Goal: Communication & Community: Share content

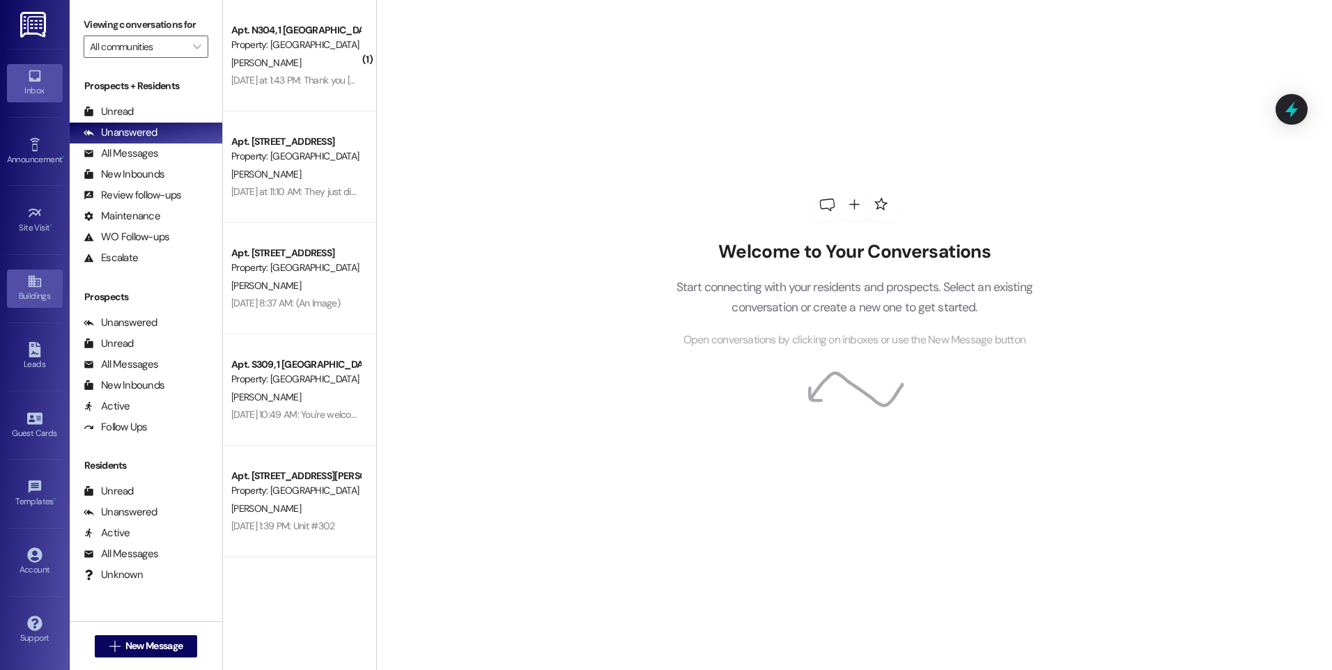
click at [36, 285] on icon at bounding box center [34, 281] width 15 height 15
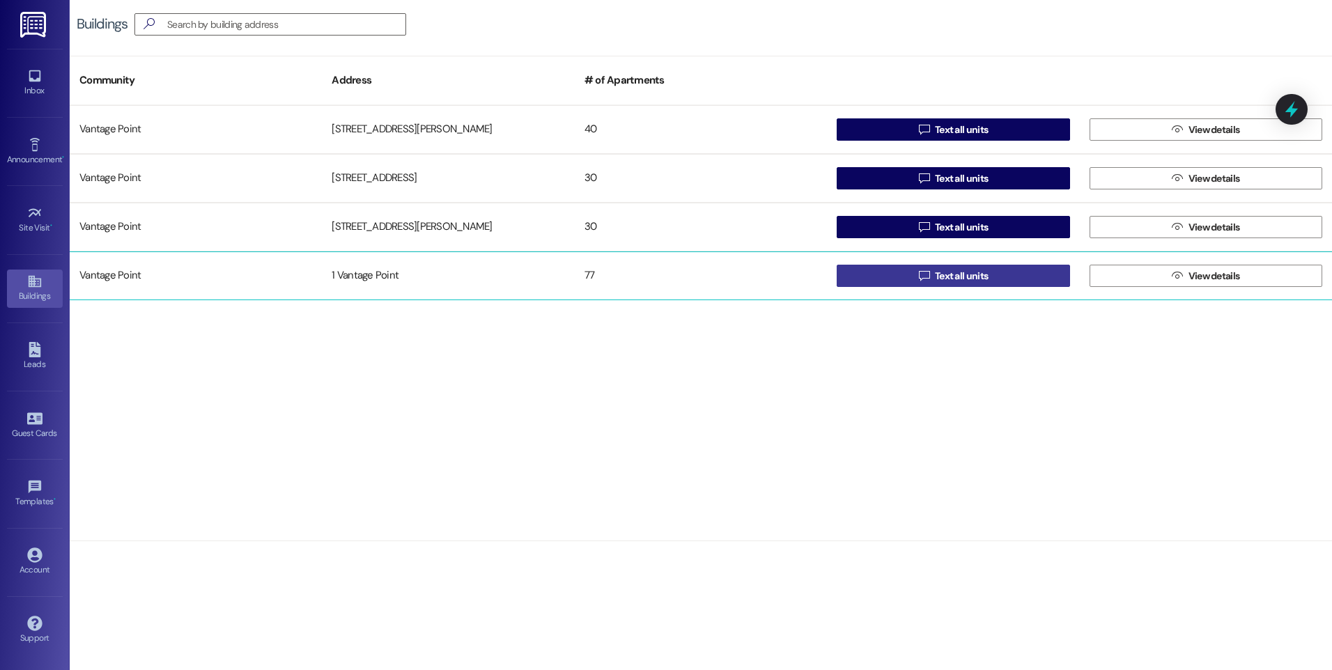
click at [1026, 278] on button " Text all units" at bounding box center [952, 276] width 233 height 22
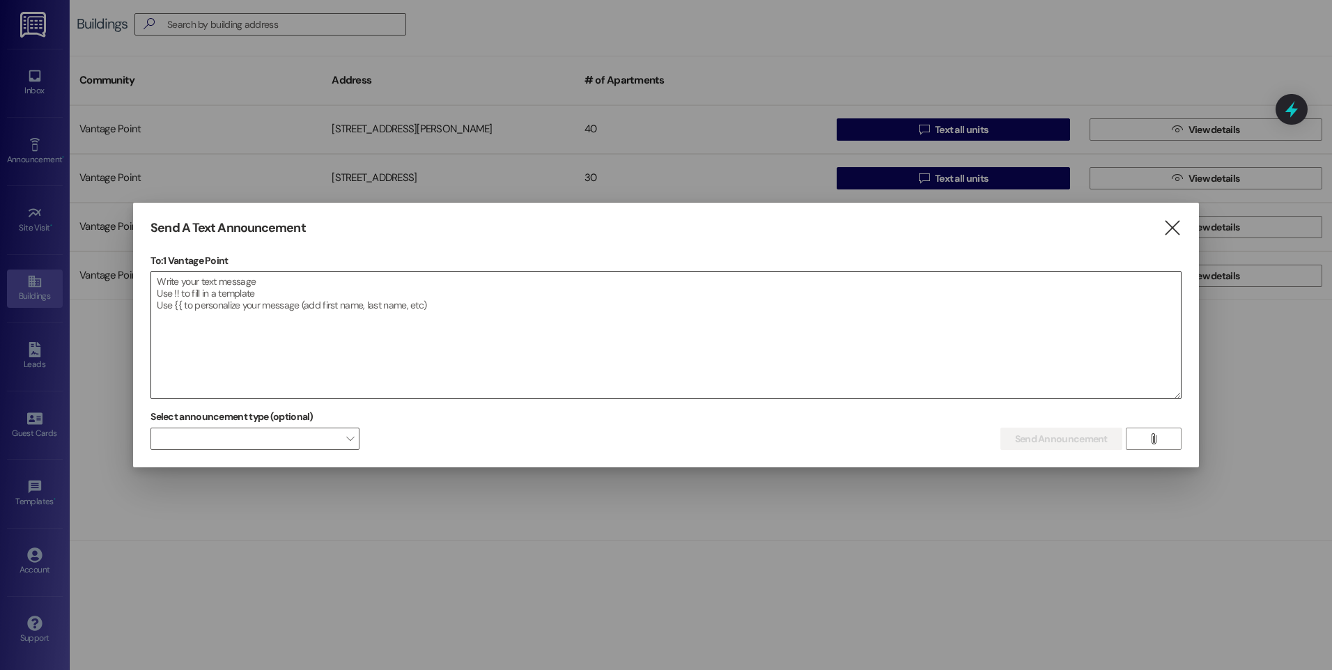
click at [186, 288] on textarea at bounding box center [665, 335] width 1029 height 127
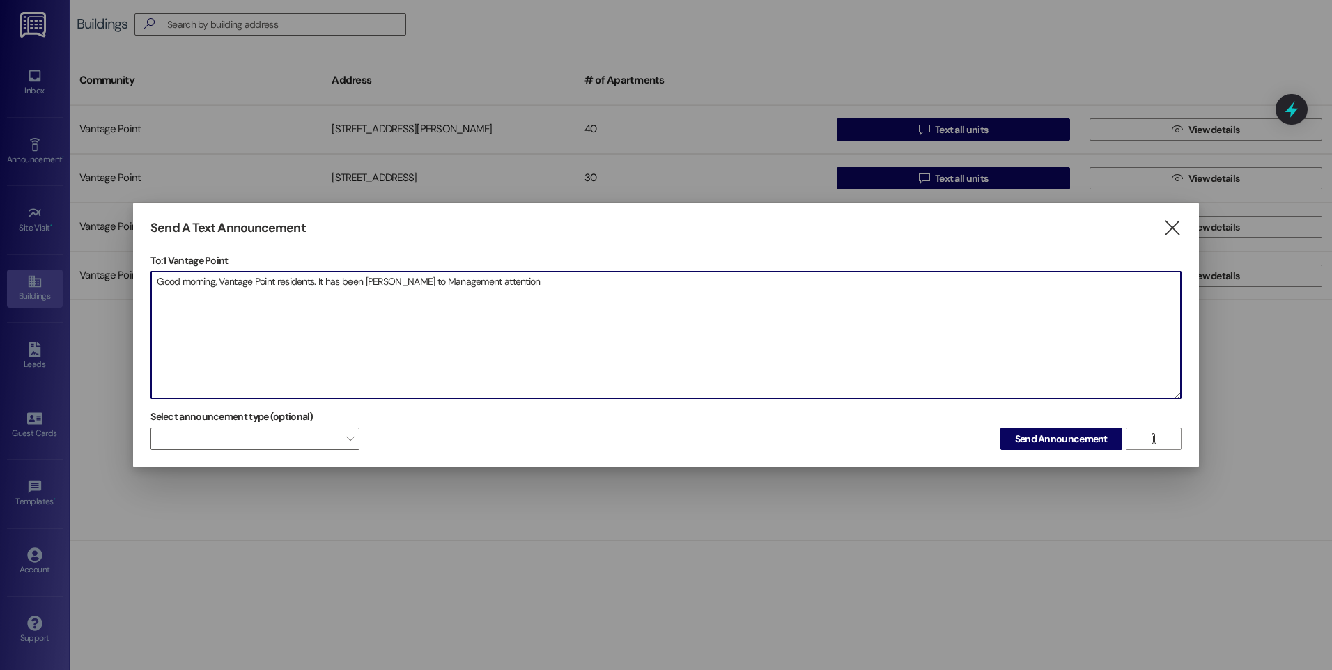
click at [543, 294] on textarea "Good morning, Vantage Point residents. It has been [PERSON_NAME] to Management …" at bounding box center [665, 335] width 1029 height 127
click at [393, 281] on textarea "Good morning, Vantage Point residents. It has been [PERSON_NAME] to Management …" at bounding box center [665, 335] width 1029 height 127
click at [511, 284] on textarea "Good morning, Vantage Point residents. It has been brought to Management attent…" at bounding box center [665, 335] width 1029 height 127
click at [632, 277] on textarea "Good morning, Vantage Point residents. It has been brought to Management attent…" at bounding box center [665, 335] width 1029 height 127
click at [648, 285] on textarea "Good morning, Vantage Point residents. It has been brought to Management attent…" at bounding box center [665, 335] width 1029 height 127
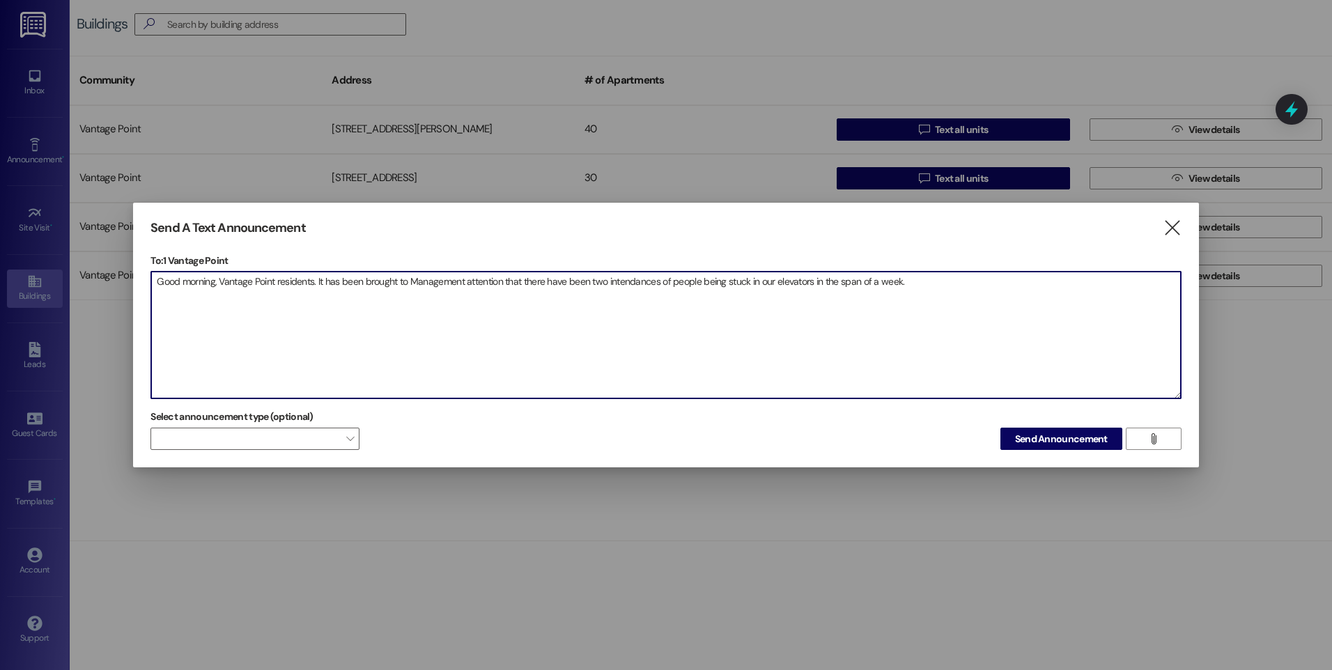
drag, startPoint x: 639, startPoint y: 285, endPoint x: 628, endPoint y: 284, distance: 11.2
click at [628, 284] on textarea "Good morning, Vantage Point residents. It has been brought to Management attent…" at bounding box center [665, 335] width 1029 height 127
click at [892, 291] on textarea "Good morning, Vantage Point residents. It has been brought to Management attent…" at bounding box center [665, 335] width 1029 height 127
click at [936, 278] on textarea "Good morning, Vantage Point residents. It has been brought to Management attent…" at bounding box center [665, 335] width 1029 height 127
click at [1077, 293] on textarea "Good morning, Vantage Point residents. It has been brought to Management attent…" at bounding box center [665, 335] width 1029 height 127
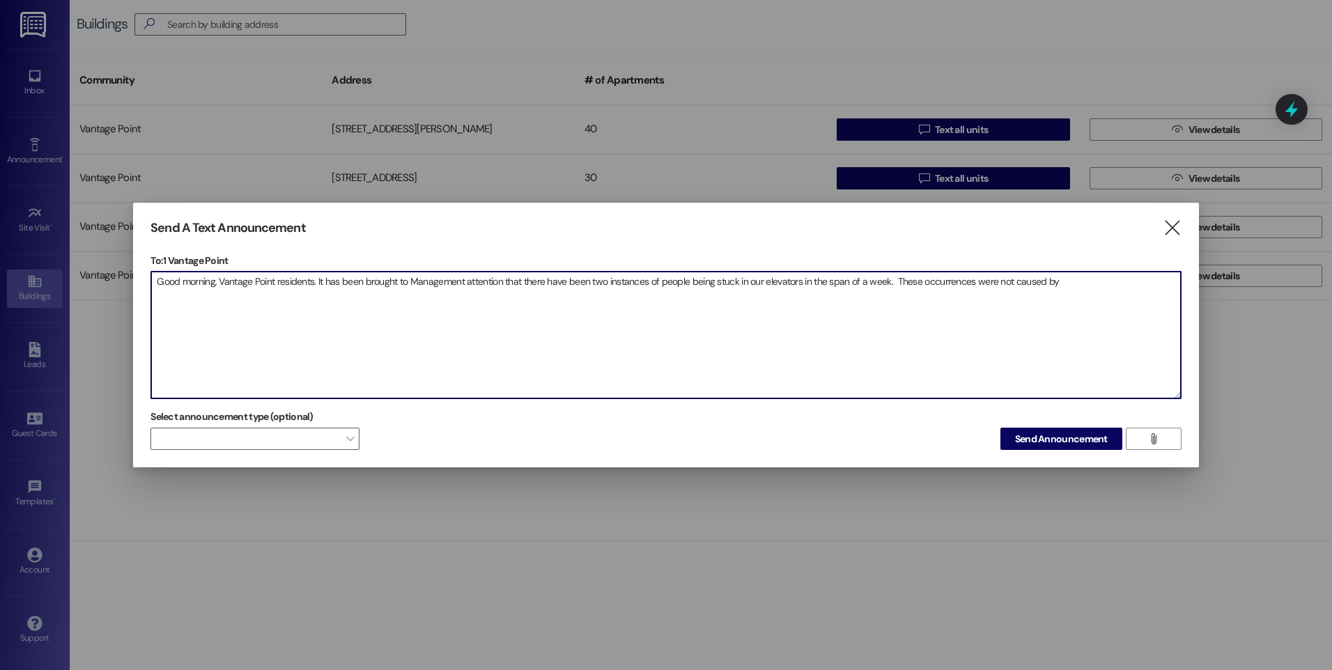
click at [1070, 279] on textarea "Good morning, Vantage Point residents. It has been brought to Management attent…" at bounding box center [665, 335] width 1029 height 127
click at [233, 299] on textarea "Good morning, Vantage Point residents. It has been brought to Management attent…" at bounding box center [665, 335] width 1029 height 127
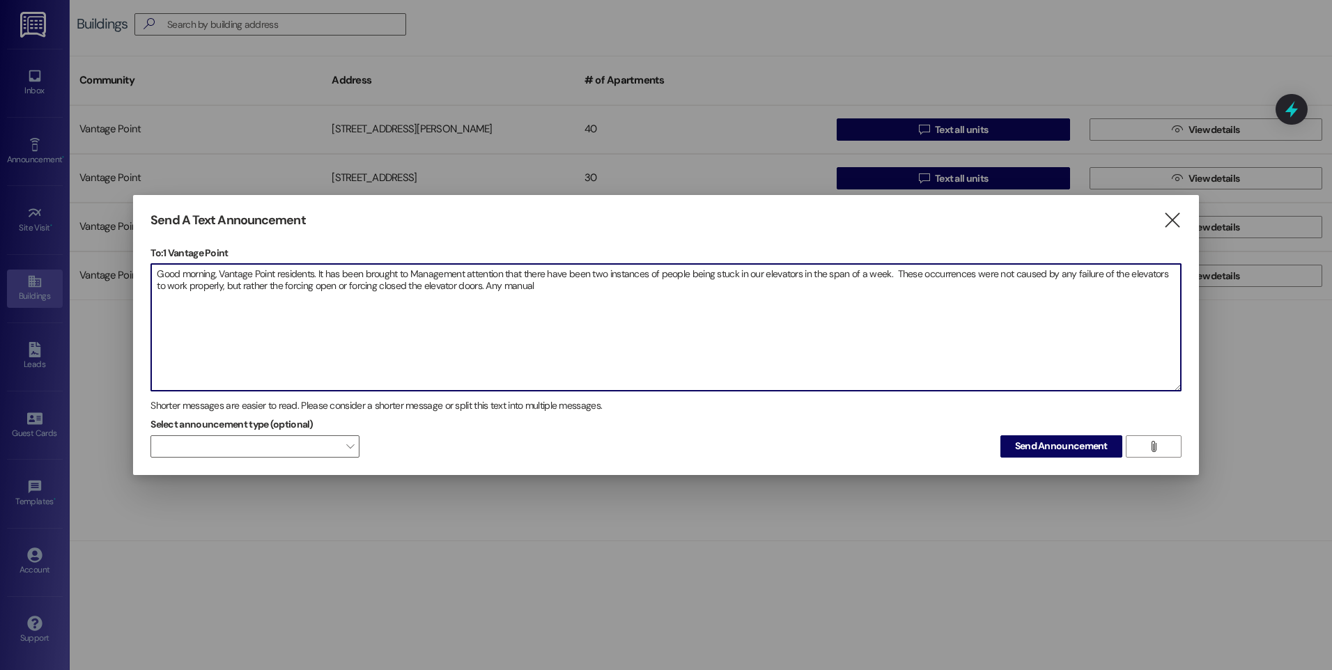
click at [565, 284] on textarea "Good morning, Vantage Point residents. It has been brought to Management attent…" at bounding box center [665, 327] width 1029 height 127
click at [540, 285] on textarea "Good morning, Vantage Point residents. It has been brought to Management attent…" at bounding box center [665, 327] width 1029 height 127
click at [276, 284] on textarea "Good morning, Vantage Point residents. It has been brought to Management attent…" at bounding box center [665, 327] width 1029 height 127
click at [273, 286] on textarea "Good morning, Vantage Point residents. It has been brought to Management attent…" at bounding box center [665, 327] width 1029 height 127
click at [448, 288] on textarea "Good morning, Vantage Point residents. It has been brought to Management attent…" at bounding box center [665, 327] width 1029 height 127
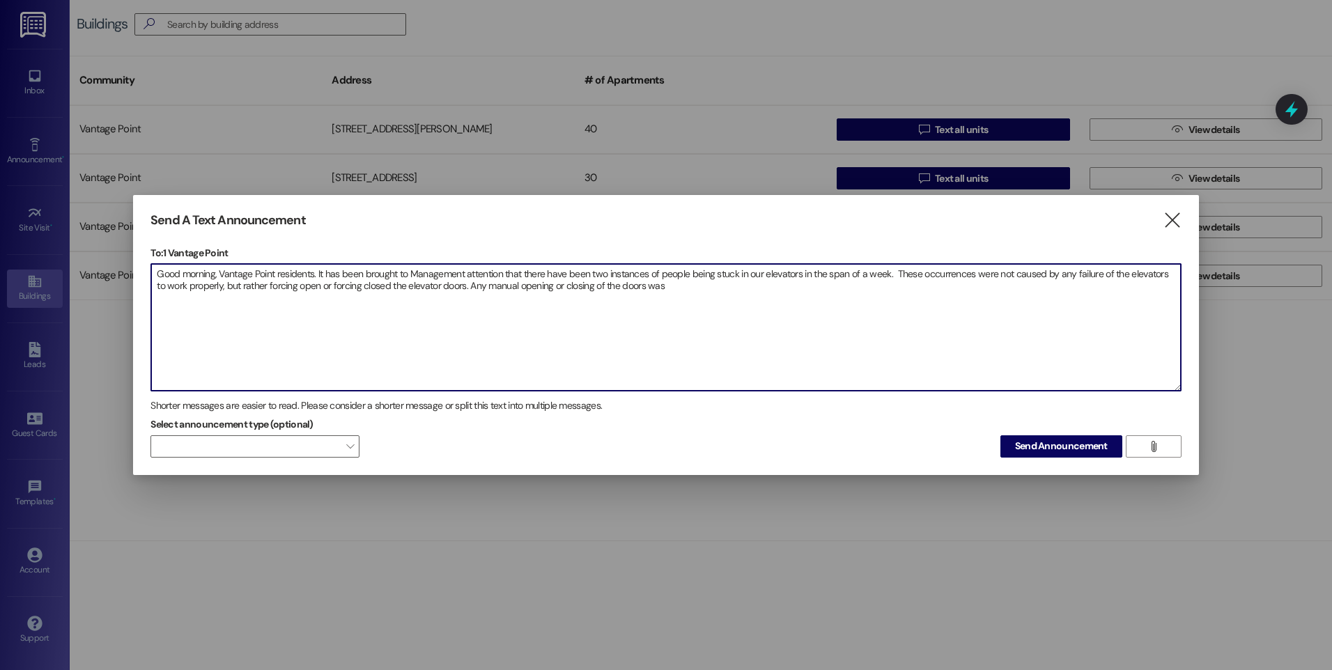
click at [455, 286] on textarea "Good morning, Vantage Point residents. It has been brought to Management attent…" at bounding box center [665, 327] width 1029 height 127
click at [710, 286] on textarea "Good morning, Vantage Point residents. It has been brought to Management attent…" at bounding box center [665, 327] width 1029 height 127
click at [777, 289] on textarea "Good morning, Vantage Point residents. It has been brought to Management attent…" at bounding box center [665, 327] width 1029 height 127
click at [797, 278] on textarea "Good morning, Vantage Point residents. It has been brought to Management attent…" at bounding box center [665, 327] width 1029 height 127
drag, startPoint x: 829, startPoint y: 349, endPoint x: 839, endPoint y: 282, distance: 67.5
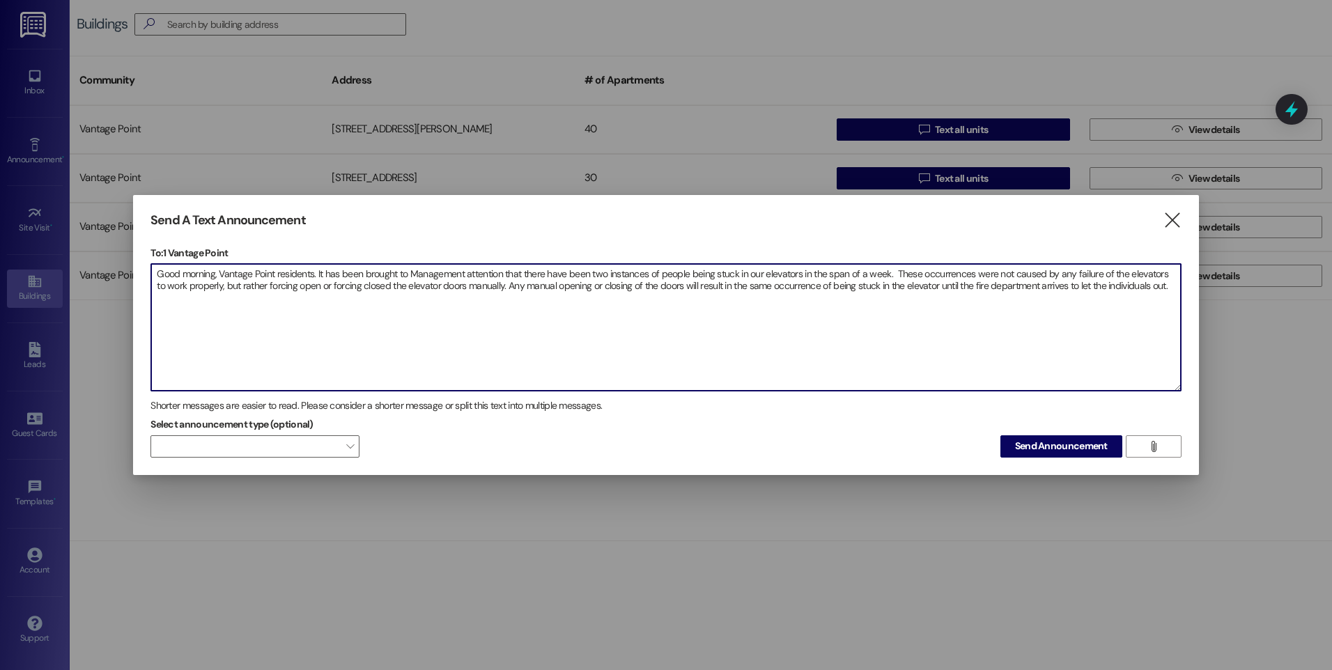
click at [829, 349] on textarea "Good morning, Vantage Point residents. It has been brought to Management attent…" at bounding box center [665, 327] width 1029 height 127
click at [1156, 290] on textarea "Good morning, Vantage Point residents. It has been brought to Management attent…" at bounding box center [665, 327] width 1029 height 127
click at [1172, 292] on textarea "Good morning, Vantage Point residents. It has been brought to Management attent…" at bounding box center [665, 327] width 1029 height 127
click at [1160, 286] on textarea "Good morning, Vantage Point residents. It has been brought to Management attent…" at bounding box center [665, 327] width 1029 height 127
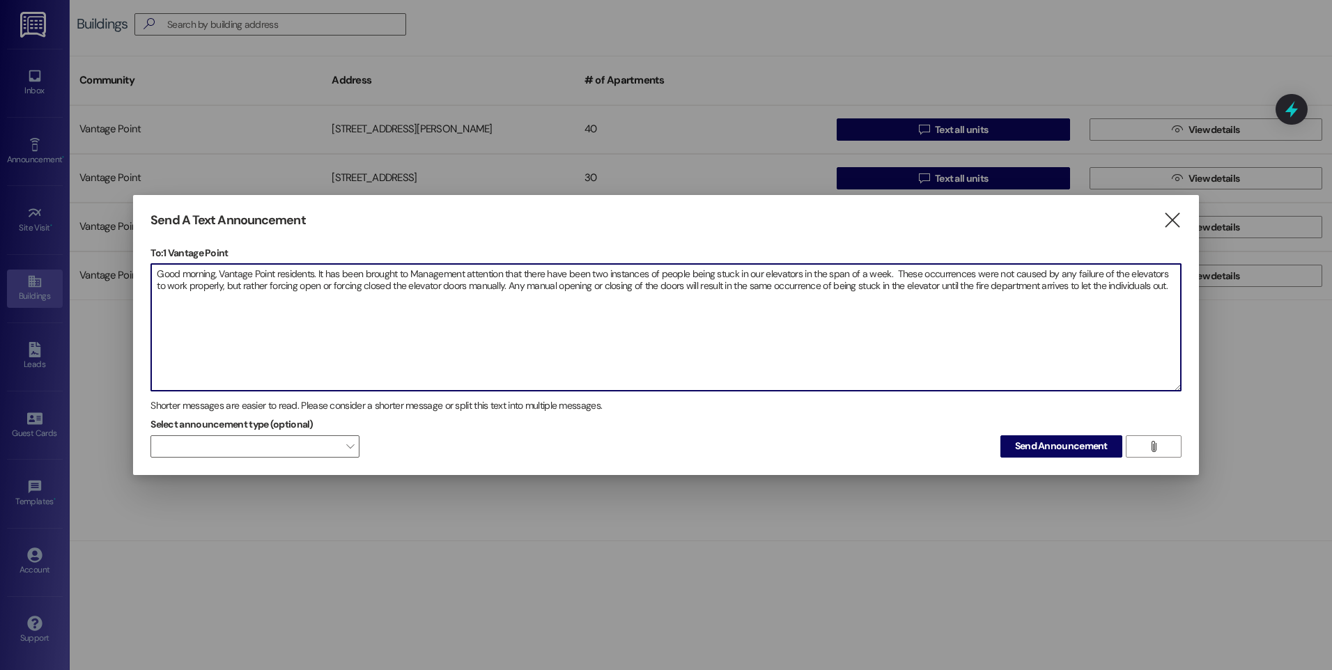
click at [1160, 286] on textarea "Good morning, Vantage Point residents. It has been brought to Management attent…" at bounding box center [665, 327] width 1029 height 127
click at [1156, 289] on textarea "Good morning, Vantage Point residents. It has been brought to Management attent…" at bounding box center [665, 327] width 1029 height 127
click at [1162, 288] on textarea "Good morning, Vantage Point residents. It has been brought to Management attent…" at bounding box center [665, 327] width 1029 height 127
click at [1167, 288] on textarea "Good morning, Vantage Point residents. It has been brought to Management attent…" at bounding box center [665, 327] width 1029 height 127
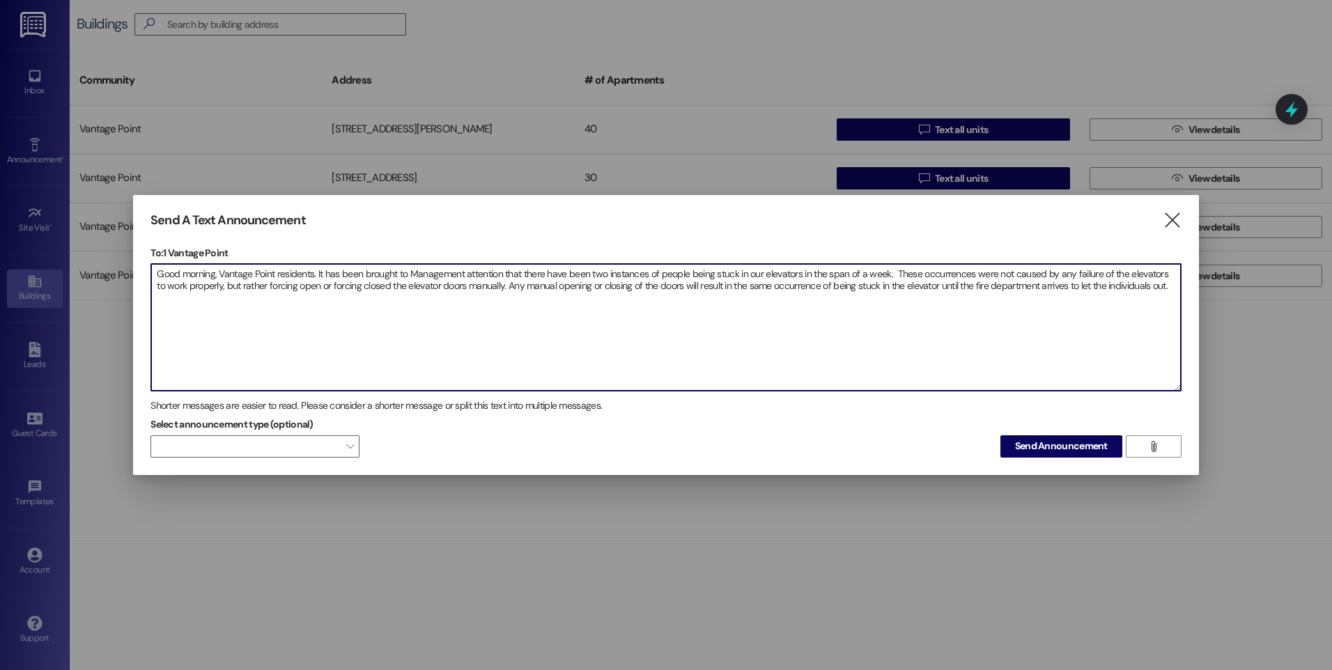
click at [1160, 288] on textarea "Good morning, Vantage Point residents. It has been brought to Management attent…" at bounding box center [665, 327] width 1029 height 127
click at [343, 304] on textarea "Good morning, Vantage Point residents. It has been brought to Management attent…" at bounding box center [665, 327] width 1029 height 127
click at [486, 299] on textarea "Good morning, Vantage Point residents. It has been brought to Management attent…" at bounding box center [665, 327] width 1029 height 127
click at [781, 293] on textarea "Good morning, Vantage Point residents. It has been brought to Management attent…" at bounding box center [665, 327] width 1029 height 127
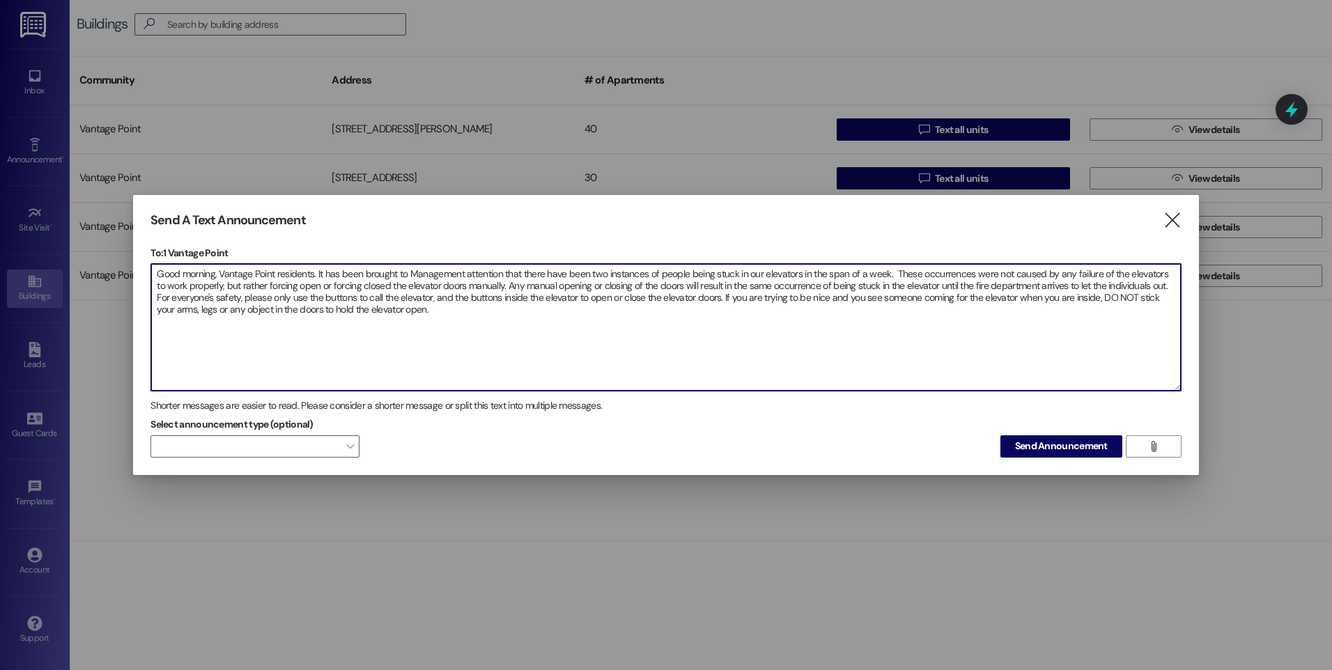
drag, startPoint x: 543, startPoint y: 355, endPoint x: 461, endPoint y: 364, distance: 82.0
click at [543, 355] on textarea "Good morning, Vantage Point residents. It has been brought to Management attent…" at bounding box center [665, 327] width 1029 height 127
drag, startPoint x: 416, startPoint y: 311, endPoint x: 47, endPoint y: 248, distance: 375.1
click at [47, 248] on div "Send A Text Announcement  To: 1 Vantage Point  Drop image file here Good morn…" at bounding box center [666, 335] width 1332 height 670
click at [449, 319] on textarea "Good morning, Vantage Point residents. It has been brought to Management attent…" at bounding box center [665, 327] width 1029 height 127
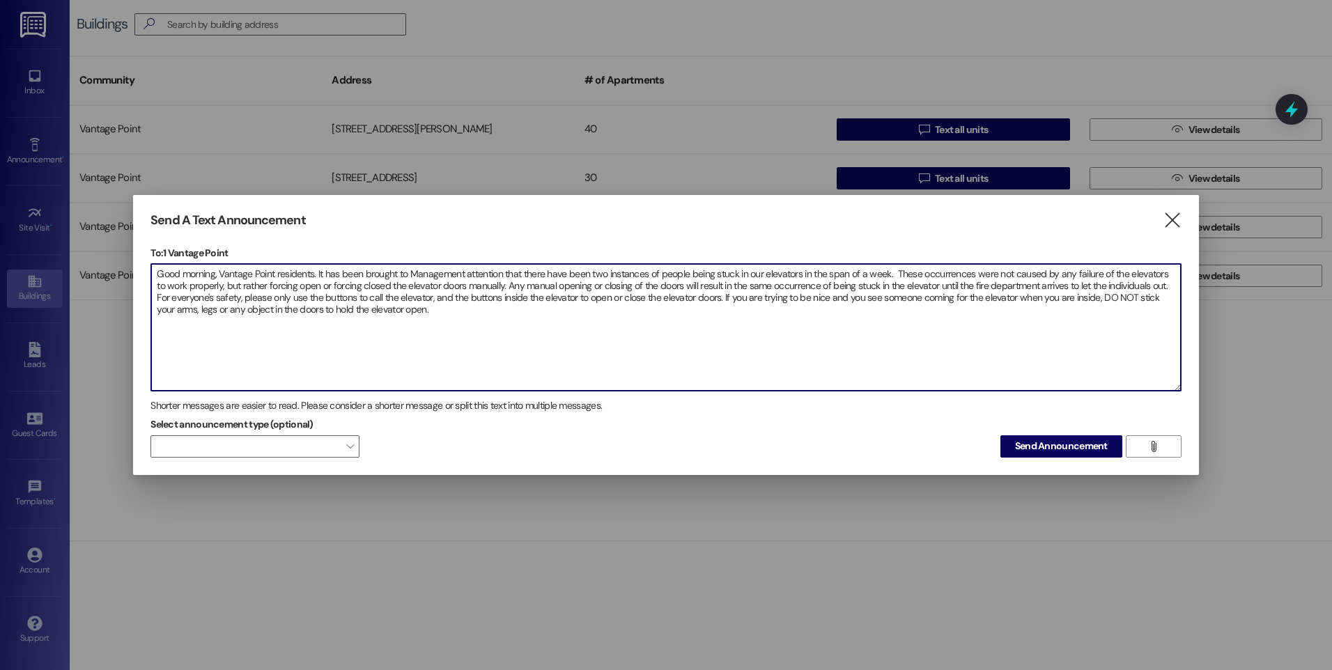
click at [431, 309] on textarea "Good morning, Vantage Point residents. It has been brought to Management attent…" at bounding box center [665, 327] width 1029 height 127
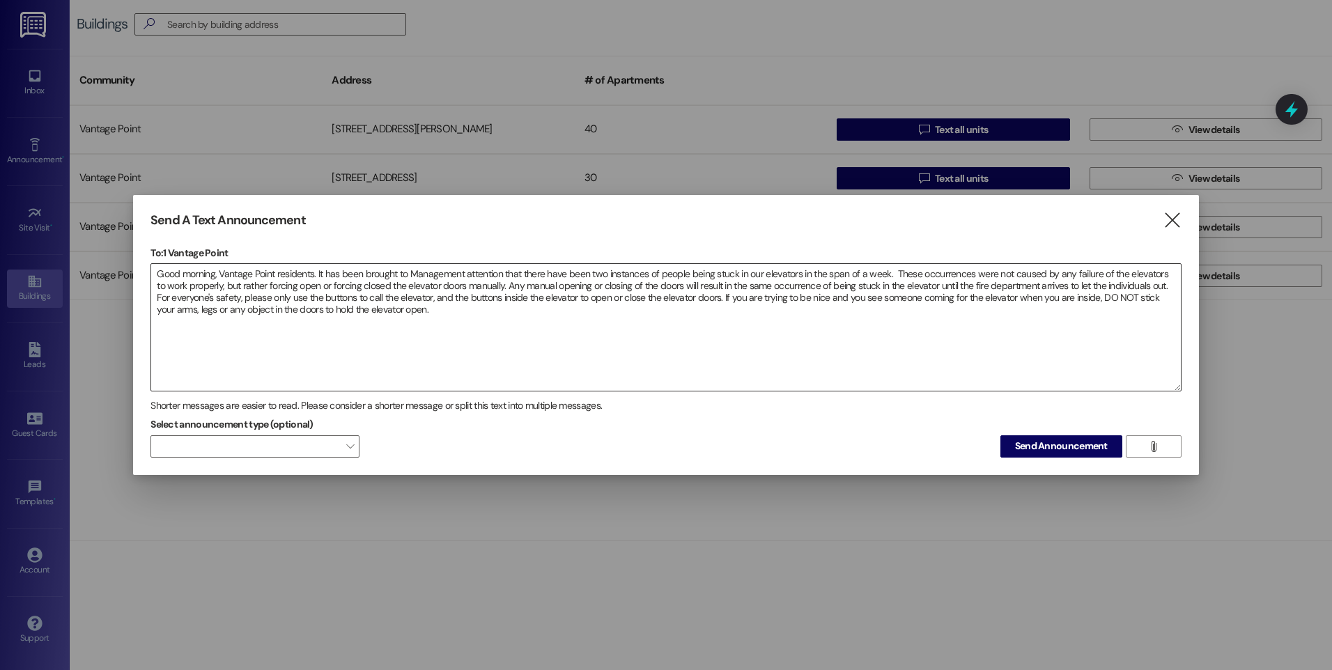
click at [1128, 345] on textarea "Good morning, Vantage Point residents. It has been brought to Management attent…" at bounding box center [665, 327] width 1029 height 127
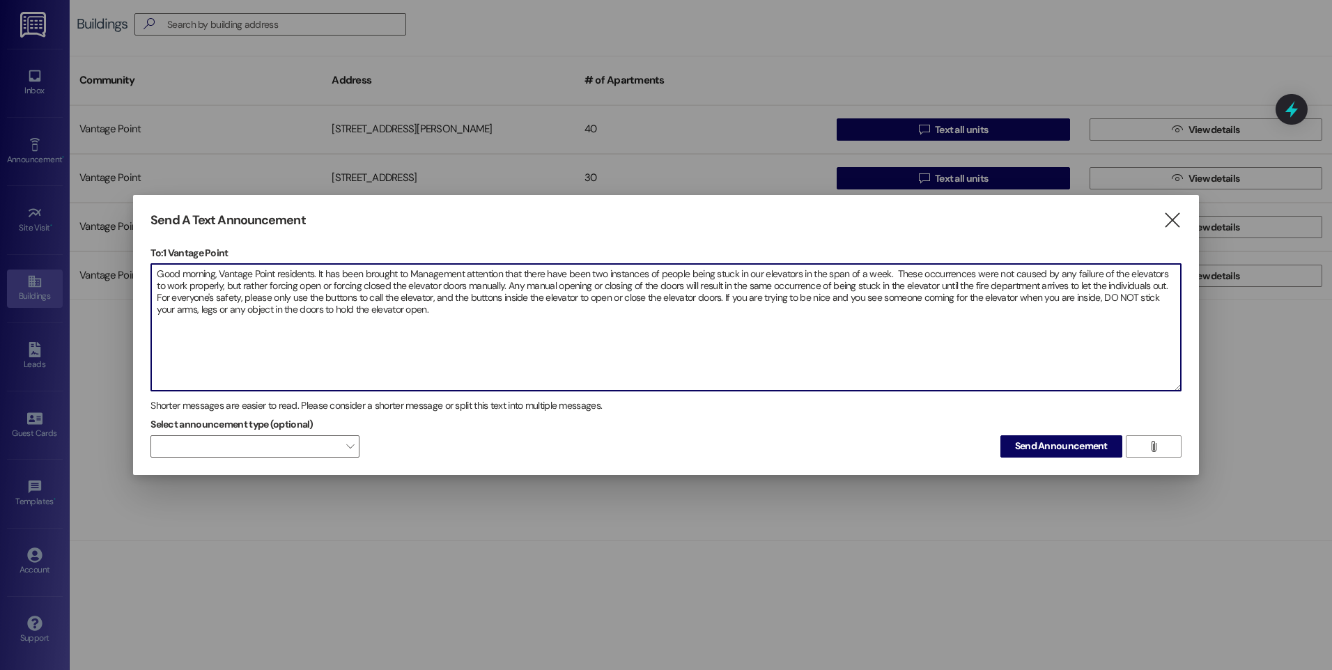
drag, startPoint x: 436, startPoint y: 311, endPoint x: 71, endPoint y: 229, distance: 373.9
click at [71, 229] on div "Send A Text Announcement  To: 1 Vantage Point  Drop image file here Good morn…" at bounding box center [666, 335] width 1332 height 670
paste textarea "[URL][DOMAIN_NAME]"
click at [176, 336] on textarea "Good morning, Vantage Point residents. It has been brought to Management attent…" at bounding box center [665, 327] width 1029 height 127
click at [609, 331] on textarea "Good morning, Vantage Point residents. It has been brought to Management attent…" at bounding box center [665, 327] width 1029 height 127
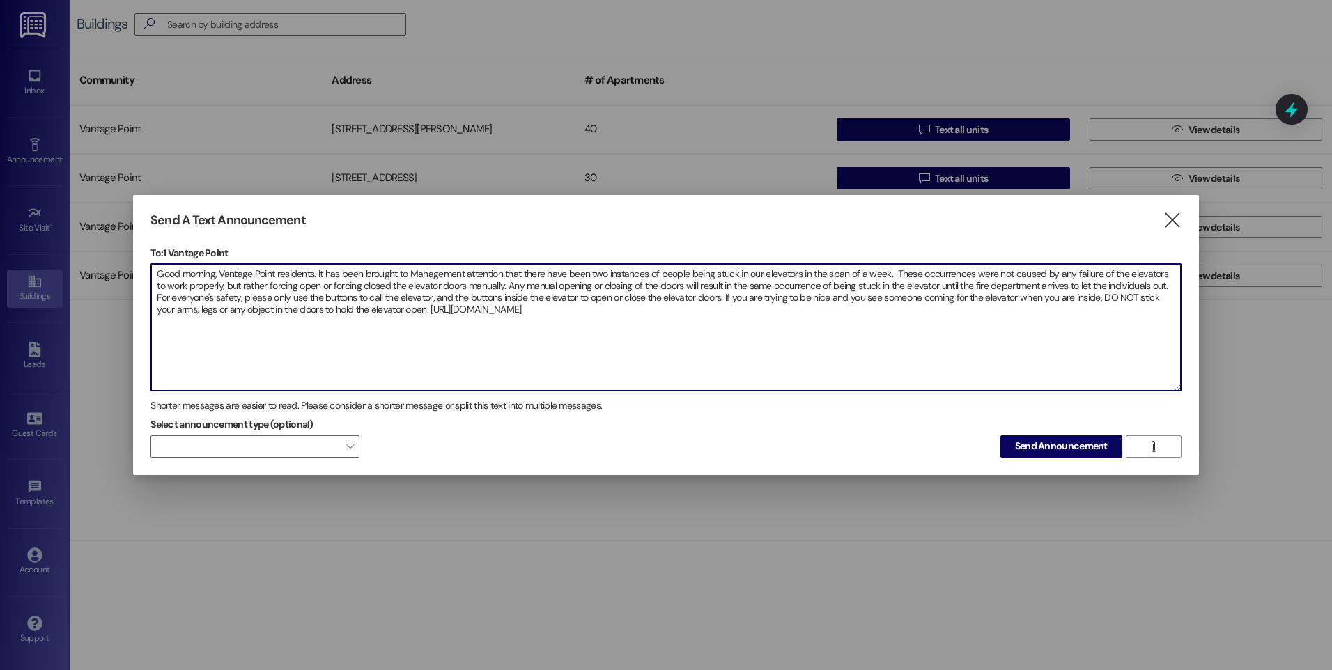
drag, startPoint x: 1145, startPoint y: 332, endPoint x: 613, endPoint y: 368, distance: 533.3
click at [1147, 332] on textarea "Good morning, Vantage Point residents. It has been brought to Management attent…" at bounding box center [665, 327] width 1029 height 127
drag, startPoint x: 538, startPoint y: 318, endPoint x: 126, endPoint y: 268, distance: 415.3
click at [102, 263] on div "Send A Text Announcement  To: 1 Vantage Point  Drop image file here Good morn…" at bounding box center [666, 335] width 1332 height 670
paste textarea
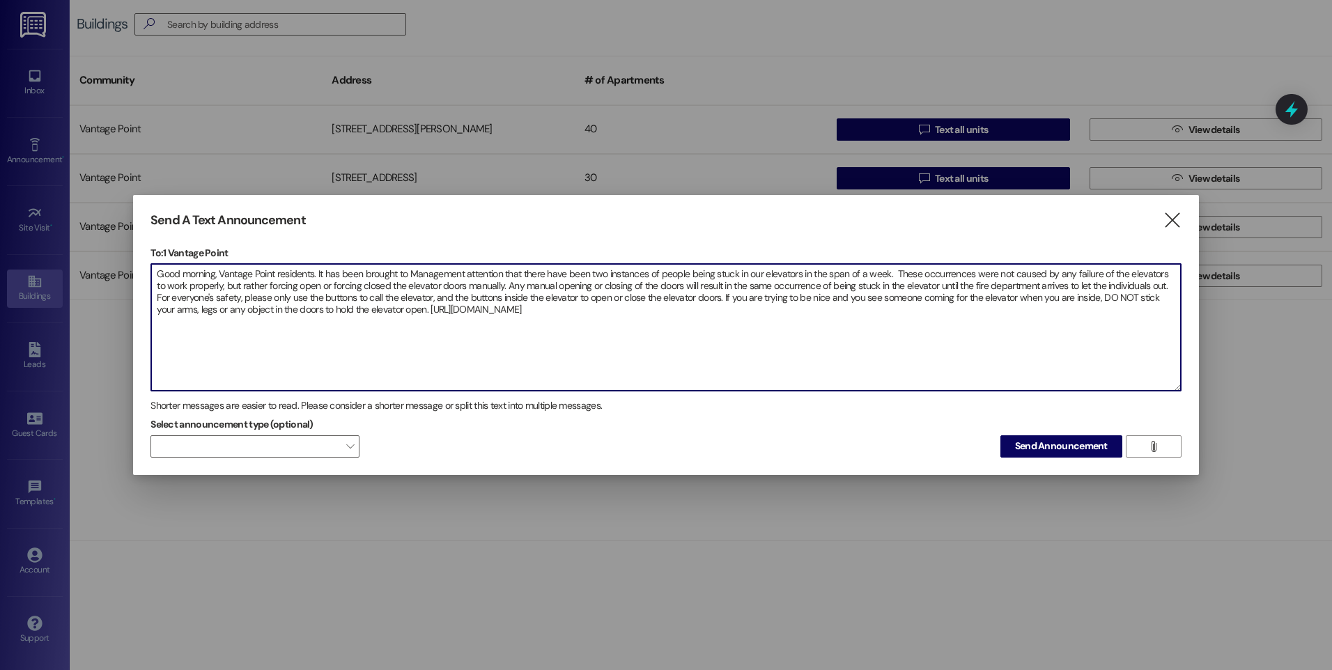
type textarea "Good morning, Vantage Point residents. It has been brought to Management attent…"
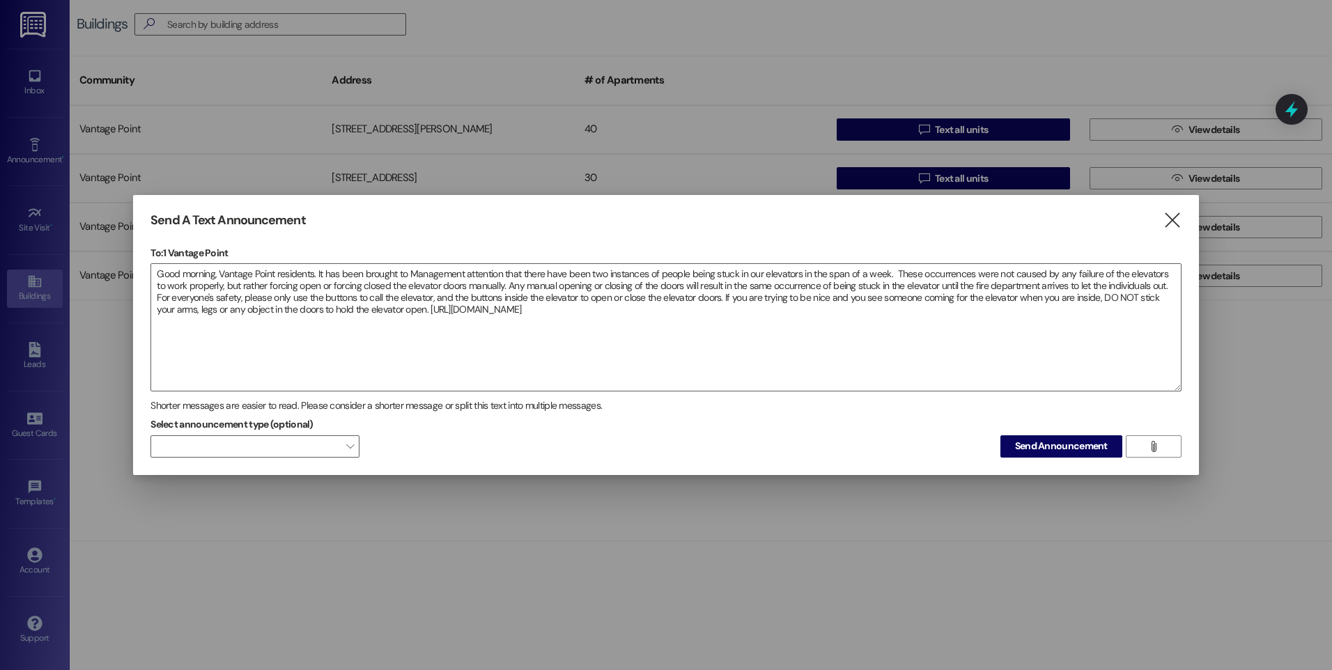
drag, startPoint x: 385, startPoint y: 219, endPoint x: 549, endPoint y: 198, distance: 164.9
click at [549, 198] on div "Send A Text Announcement  To: 1 Vantage Point  Drop image file here Good morn…" at bounding box center [666, 335] width 1066 height 280
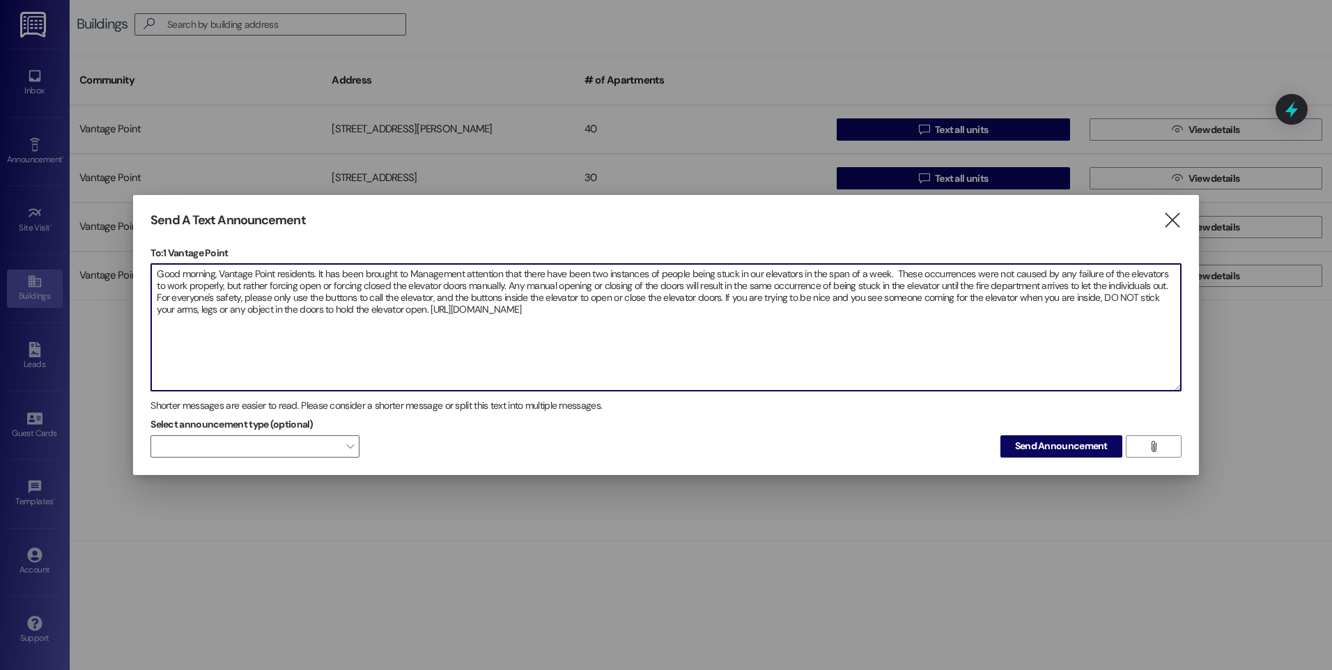
click at [570, 320] on textarea "Good morning, Vantage Point residents. It has been brought to Management attent…" at bounding box center [665, 327] width 1029 height 127
click at [157, 329] on textarea "Good morning, Vantage Point residents. It has been brought to Management attent…" at bounding box center [665, 327] width 1029 height 127
click at [153, 315] on textarea "Good morning, Vantage Point residents. It has been brought to Management attent…" at bounding box center [665, 327] width 1029 height 127
click at [149, 322] on div "Send A Text Announcement  To: 1 Vantage Point  Drop image file here Good morn…" at bounding box center [666, 335] width 1066 height 280
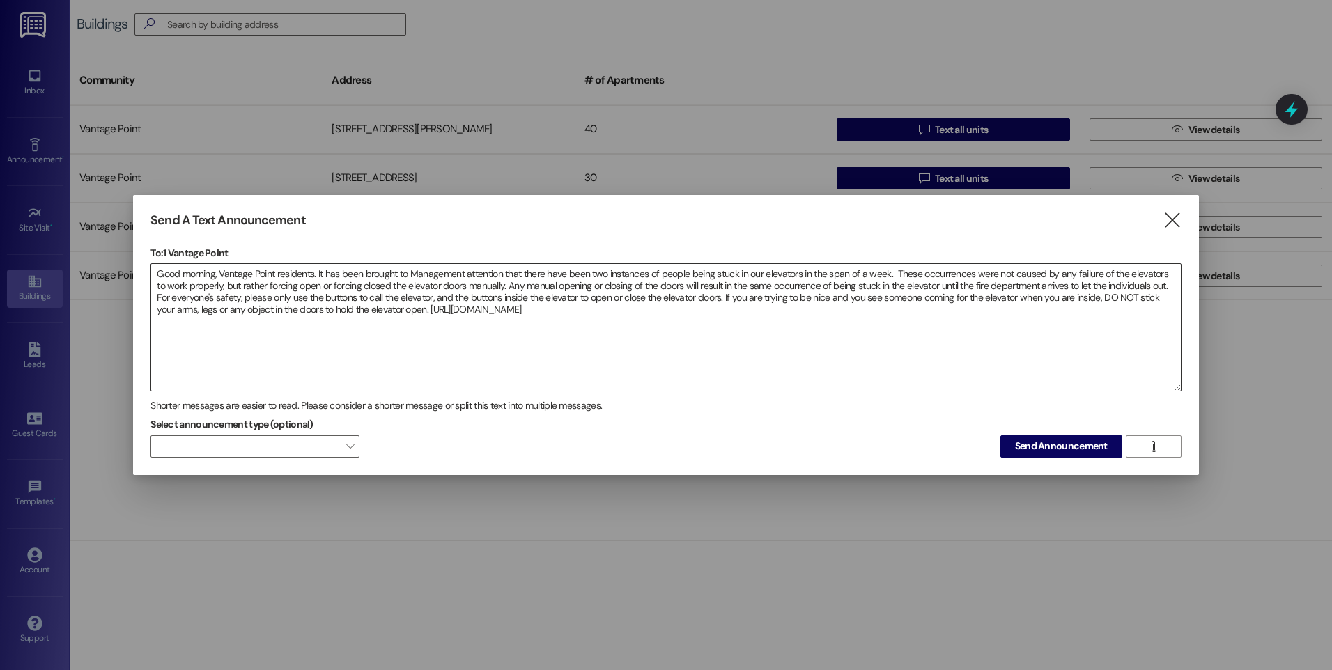
click at [156, 322] on textarea "Good morning, Vantage Point residents. It has been brought to Management attent…" at bounding box center [665, 327] width 1029 height 127
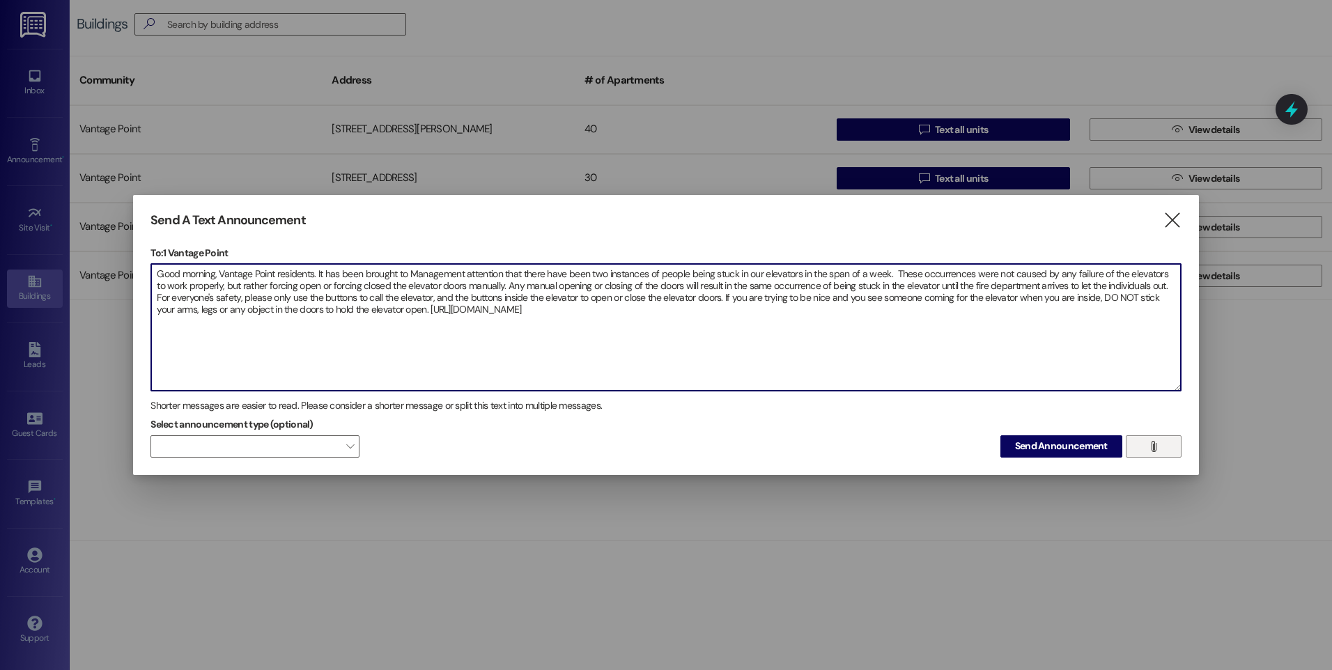
click at [1154, 446] on icon "" at bounding box center [1153, 446] width 10 height 11
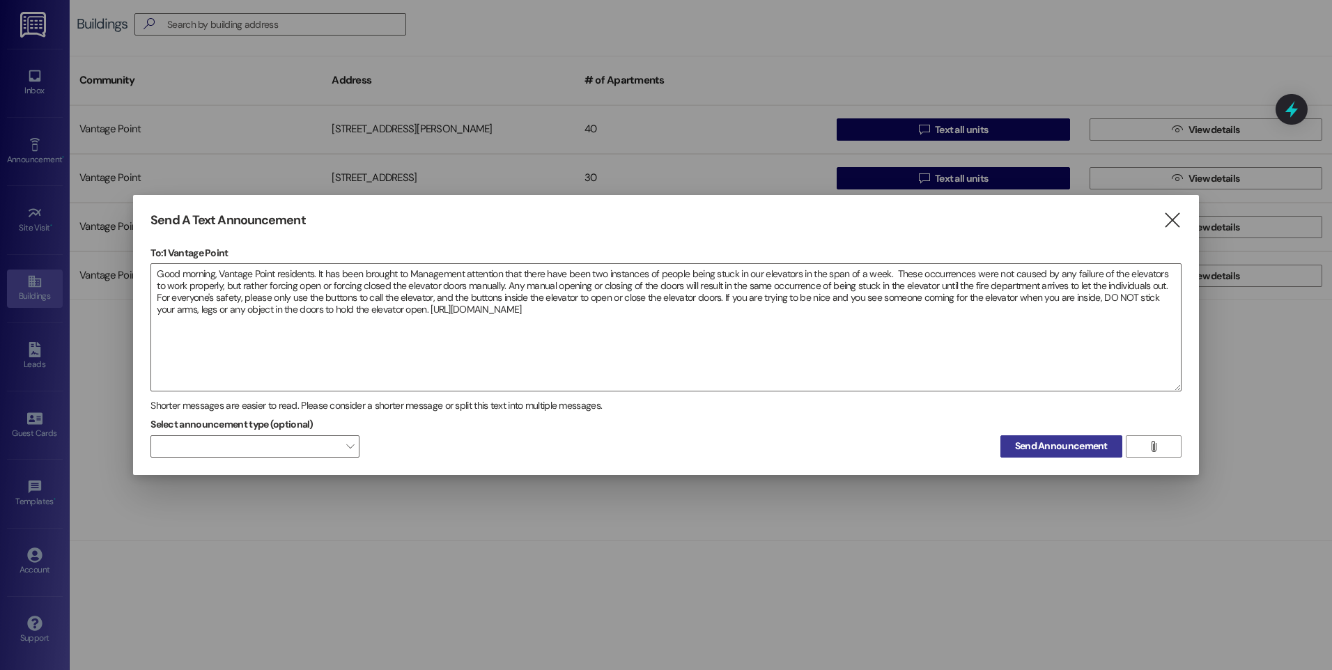
click at [1030, 442] on span "Send Announcement" at bounding box center [1061, 446] width 93 height 15
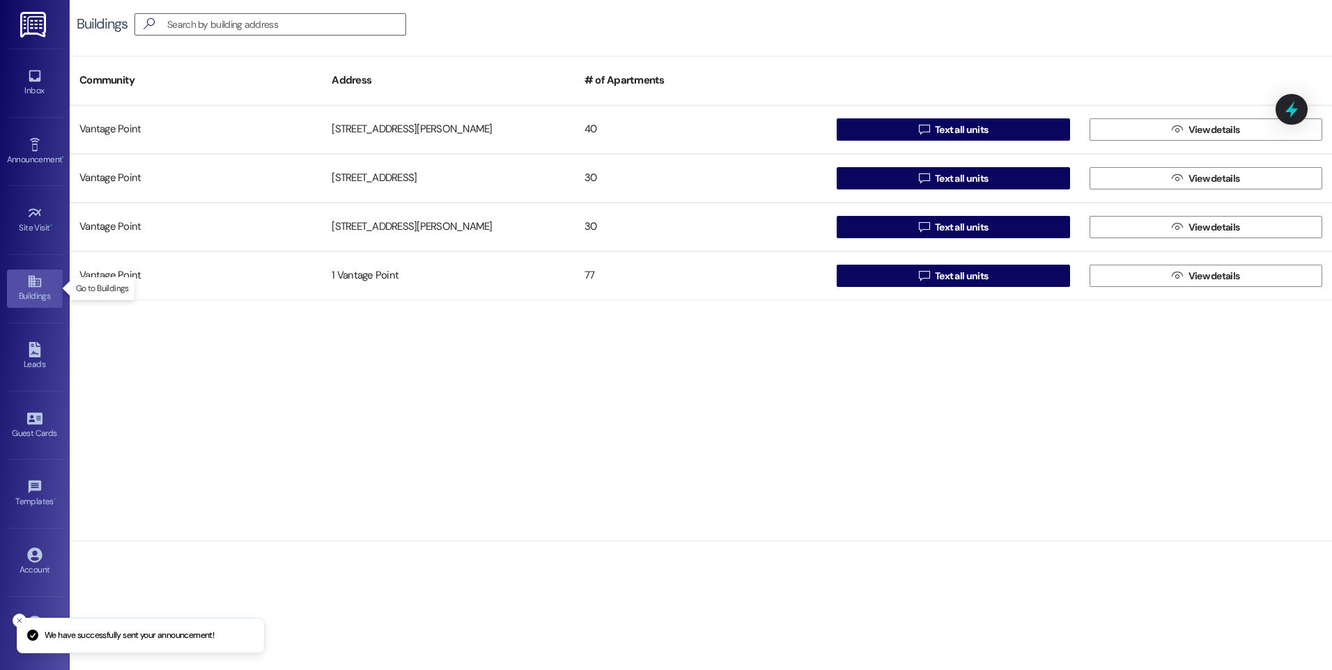
click at [29, 286] on icon at bounding box center [34, 282] width 13 height 12
click at [32, 65] on link "Inbox" at bounding box center [35, 83] width 56 height 38
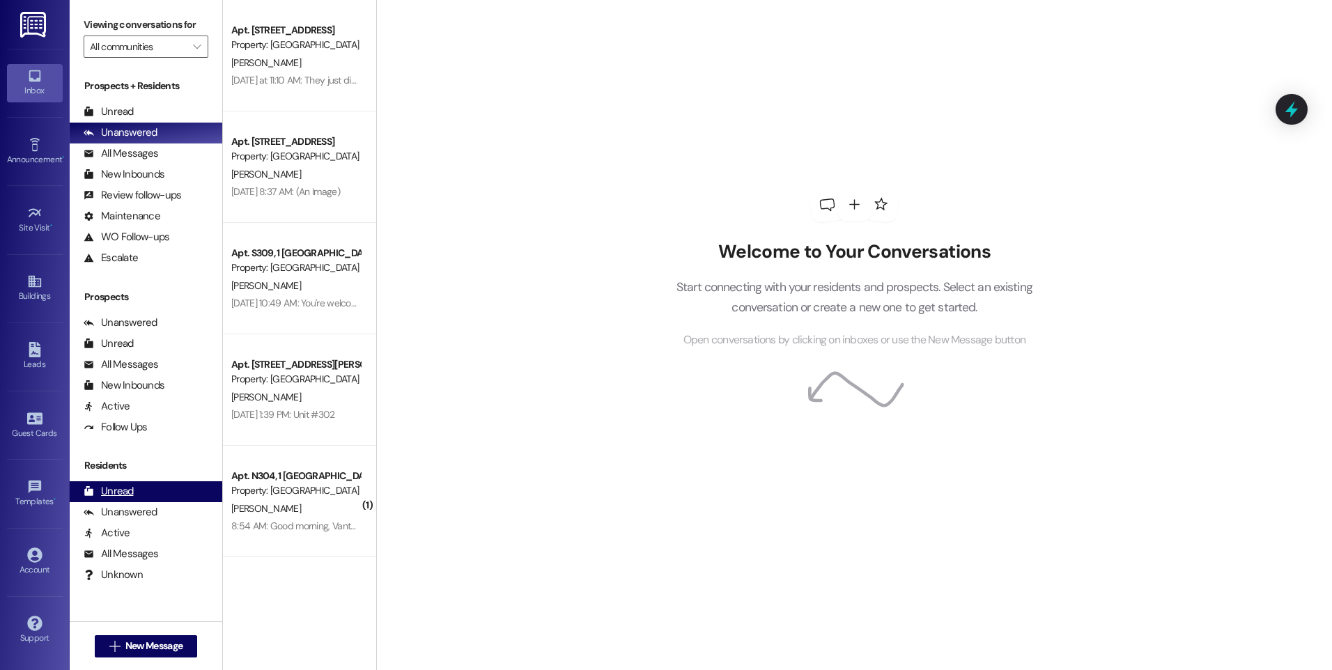
click at [123, 490] on div "Unread" at bounding box center [109, 491] width 50 height 15
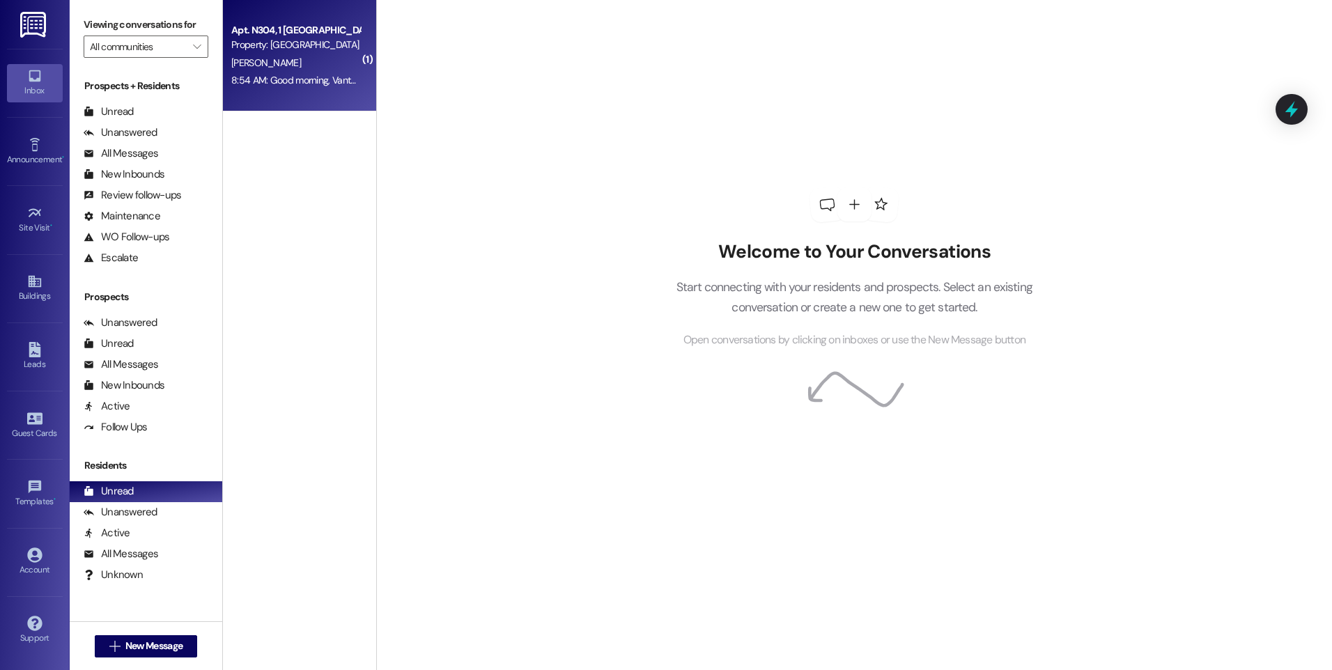
click at [307, 49] on div "Property: [GEOGRAPHIC_DATA]" at bounding box center [295, 45] width 129 height 15
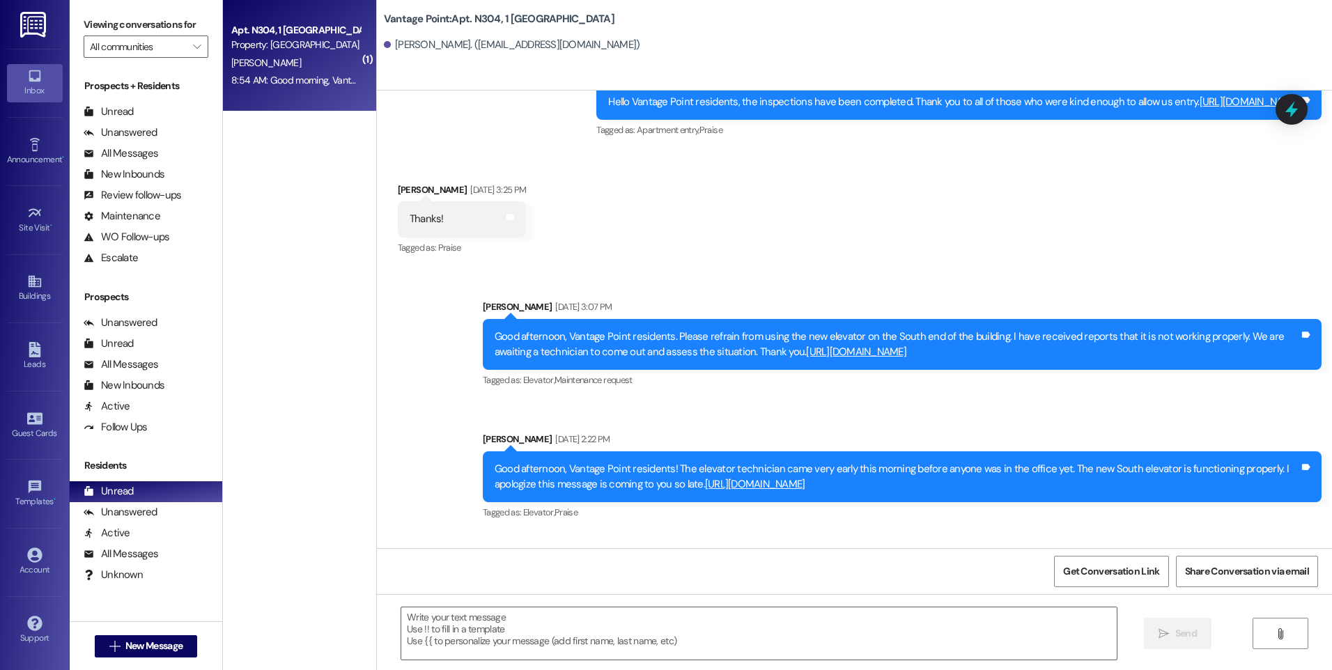
scroll to position [47468, 0]
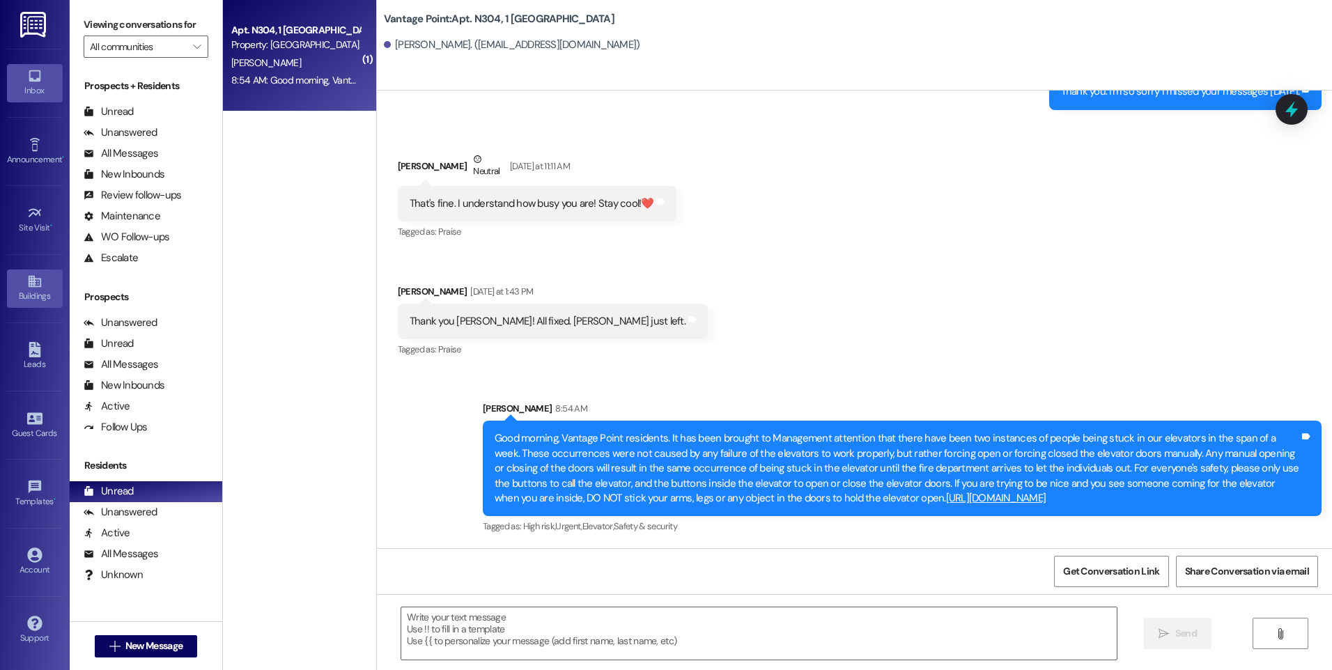
click at [45, 293] on div "Buildings" at bounding box center [35, 296] width 70 height 14
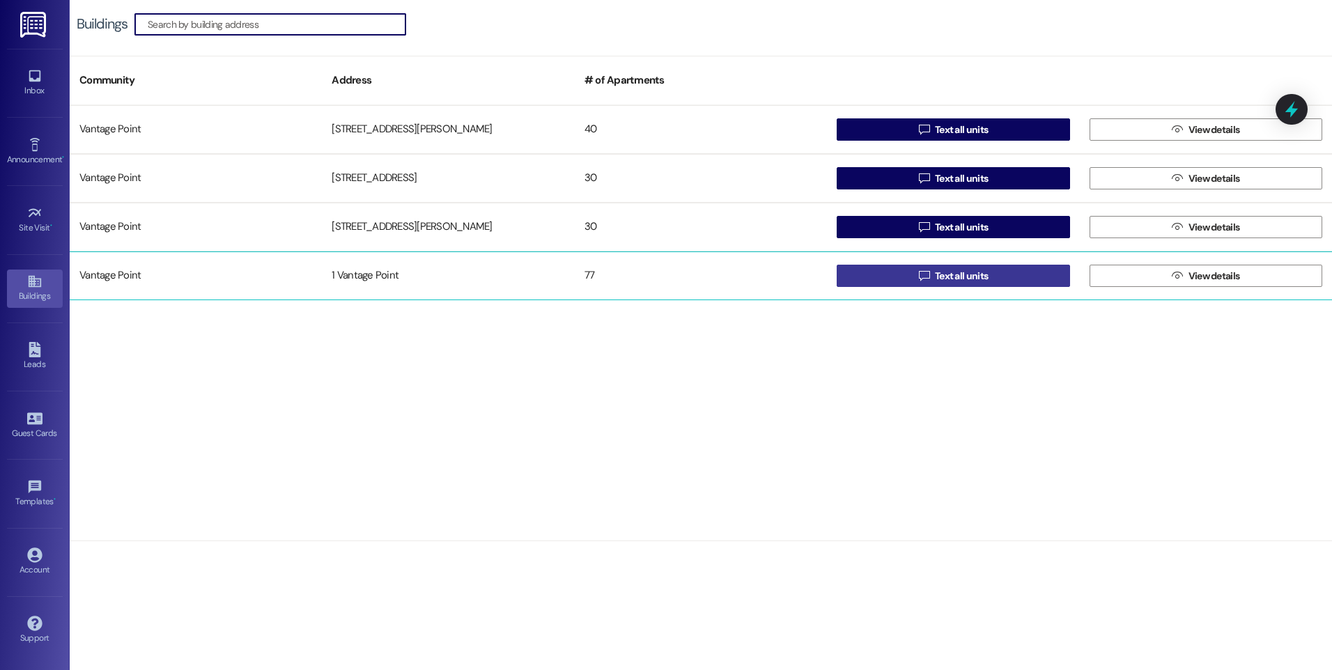
click at [1049, 281] on button " Text all units" at bounding box center [952, 276] width 233 height 22
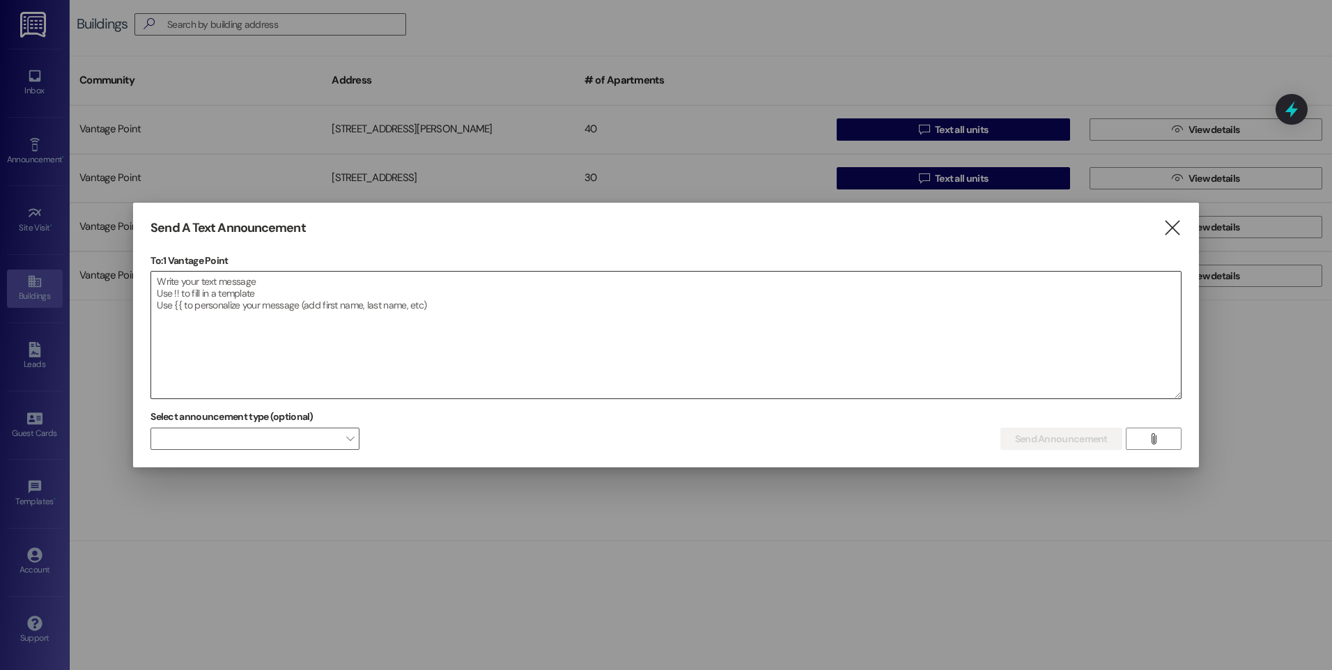
click at [269, 330] on textarea at bounding box center [665, 335] width 1029 height 127
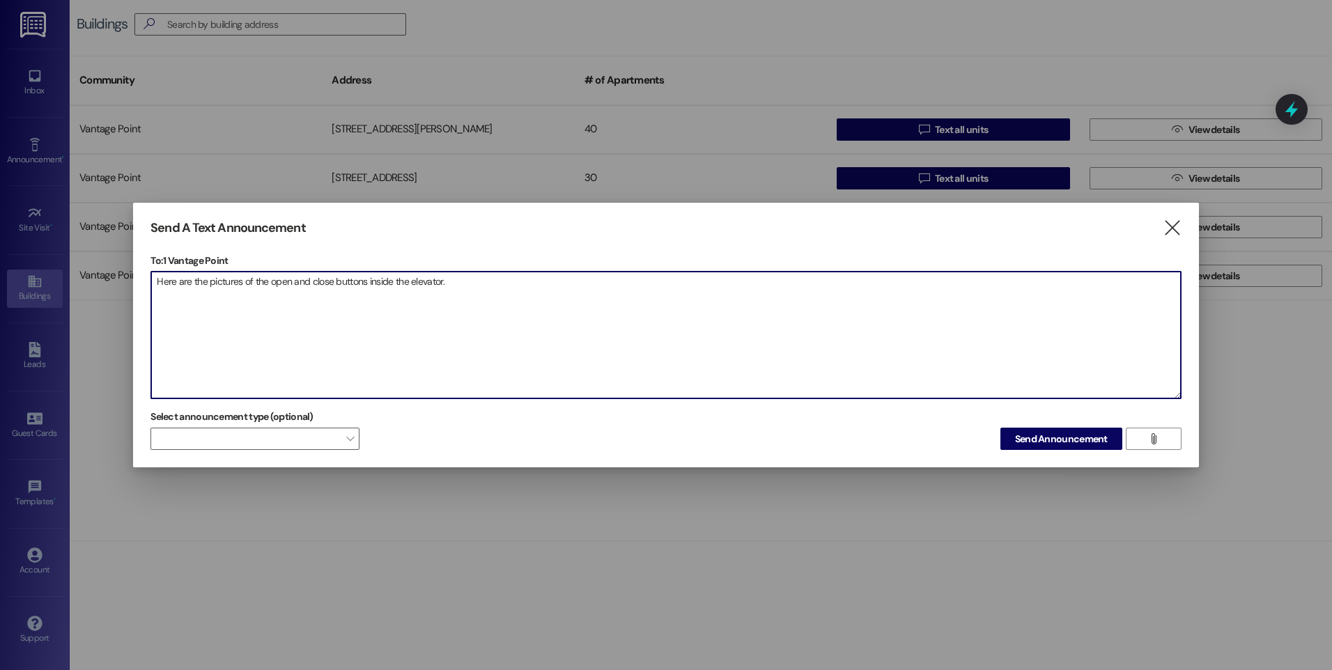
paste textarea "Good morning, Vantage Point residents. It has been brought to Management attent…"
type textarea "Here are the pictures of the open and close buttons inside the elevator. Good m…"
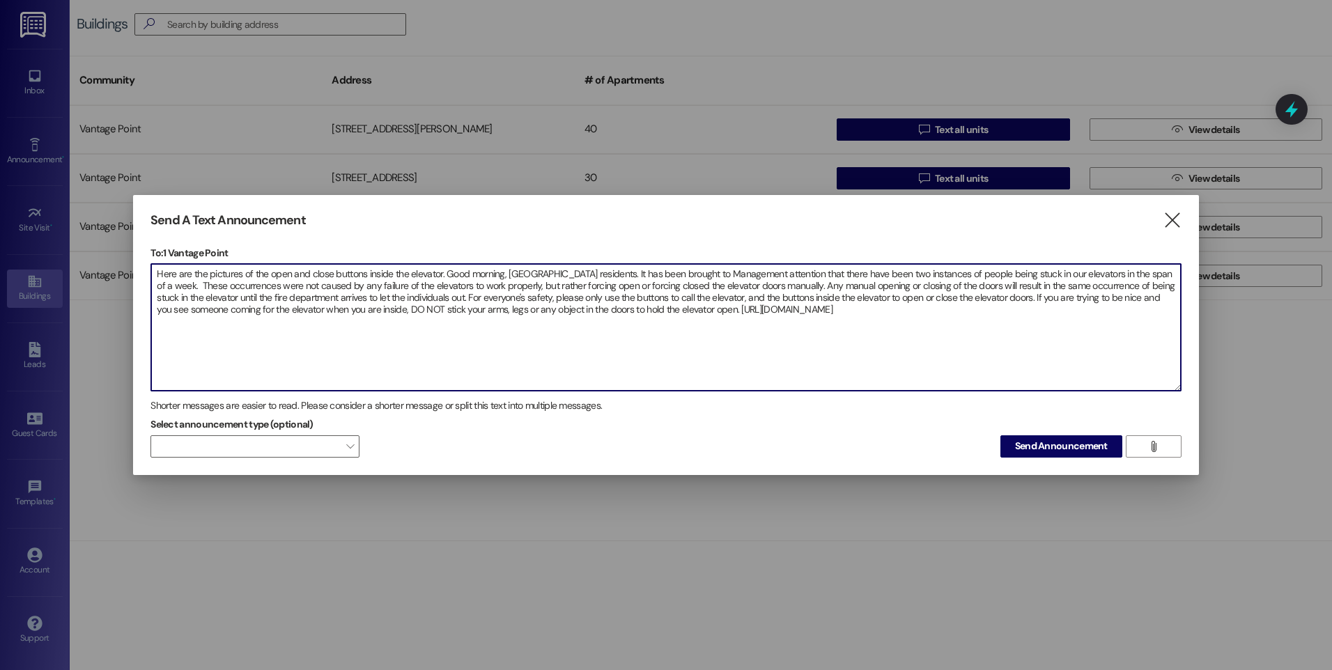
drag, startPoint x: 881, startPoint y: 314, endPoint x: 41, endPoint y: 240, distance: 843.2
click at [41, 240] on div "Send A Text Announcement  To: 1 Vantage Point  Drop image file here Here are …" at bounding box center [666, 335] width 1332 height 670
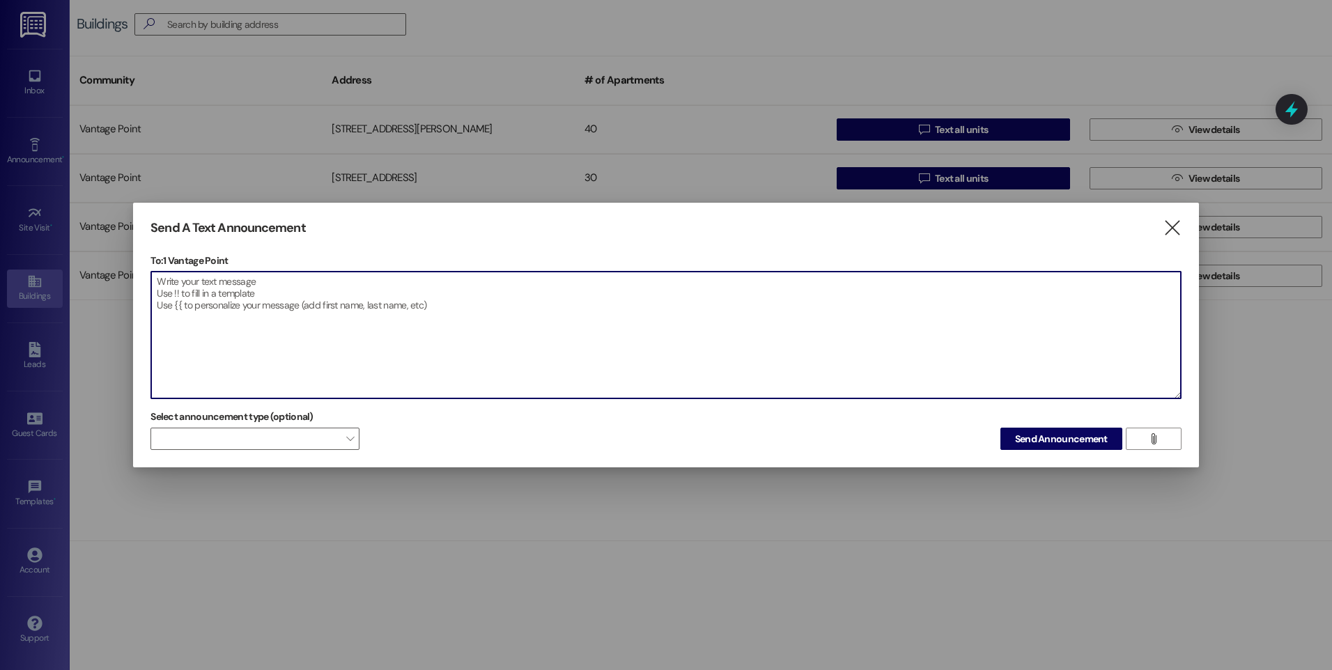
click at [210, 299] on textarea at bounding box center [665, 335] width 1029 height 127
click at [187, 276] on textarea at bounding box center [665, 335] width 1029 height 127
click at [162, 288] on textarea at bounding box center [665, 335] width 1029 height 127
type textarea "H"
click at [1134, 349] on textarea at bounding box center [665, 335] width 1029 height 127
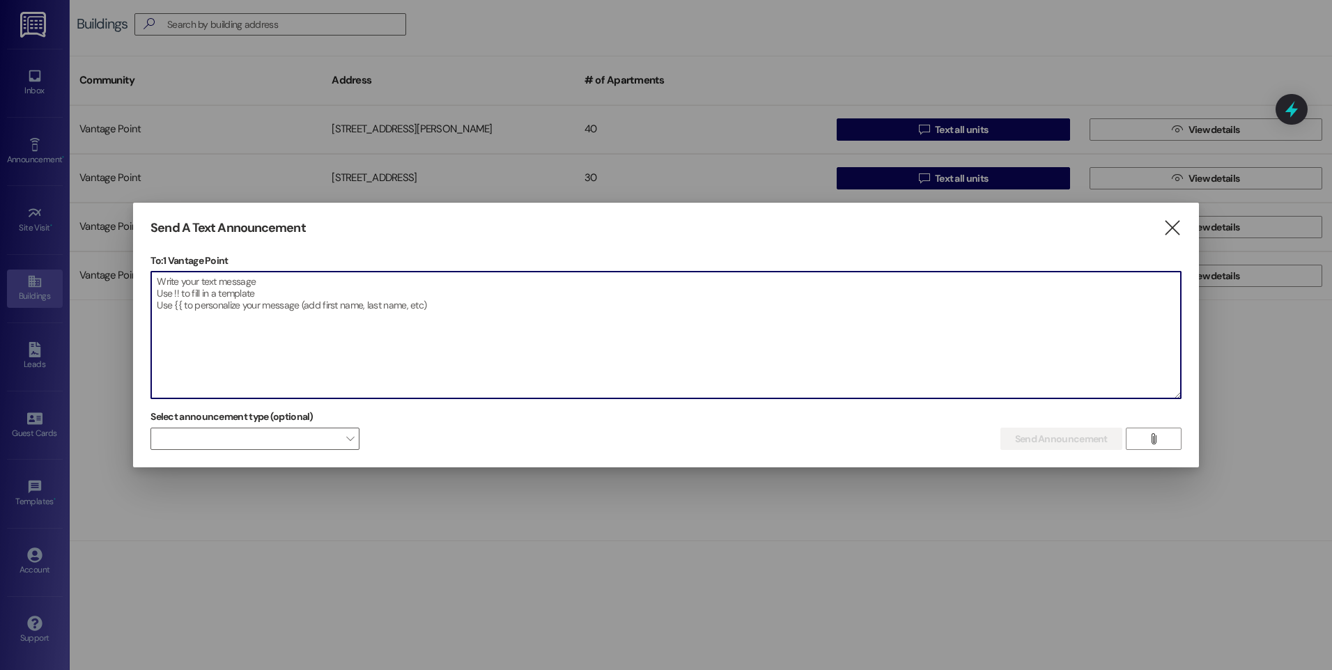
drag, startPoint x: 286, startPoint y: 326, endPoint x: 457, endPoint y: 288, distance: 175.4
click at [290, 322] on textarea at bounding box center [665, 335] width 1029 height 127
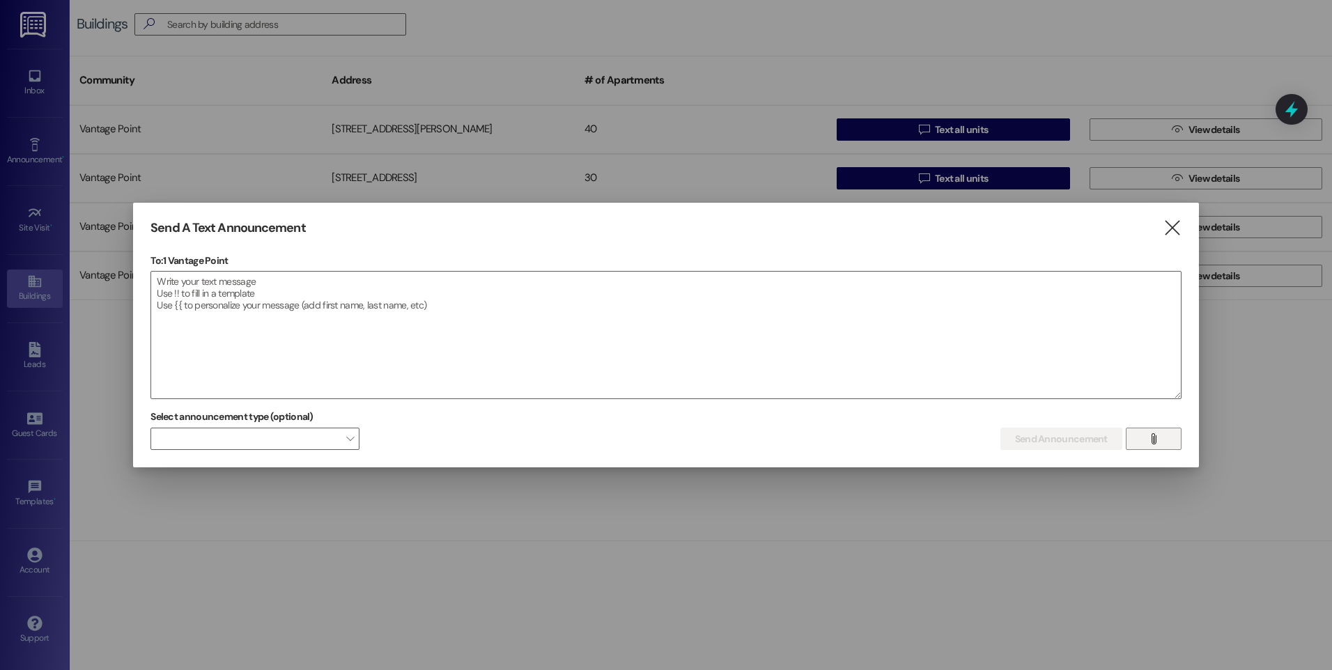
click at [1158, 439] on icon "" at bounding box center [1153, 438] width 10 height 11
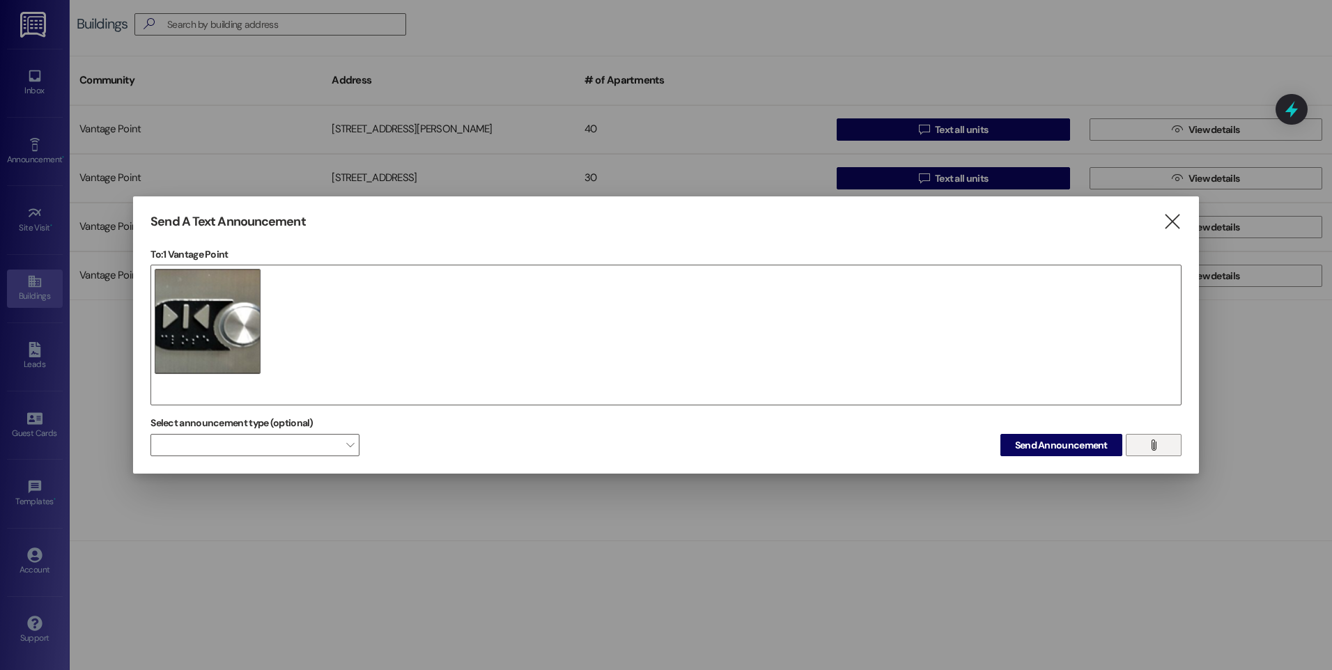
click at [175, 380] on div at bounding box center [665, 335] width 1031 height 141
click at [337, 336] on div at bounding box center [665, 335] width 1031 height 141
click at [273, 378] on div at bounding box center [665, 335] width 1031 height 141
click at [1155, 442] on icon "" at bounding box center [1153, 444] width 10 height 11
click at [320, 354] on div at bounding box center [665, 335] width 1031 height 141
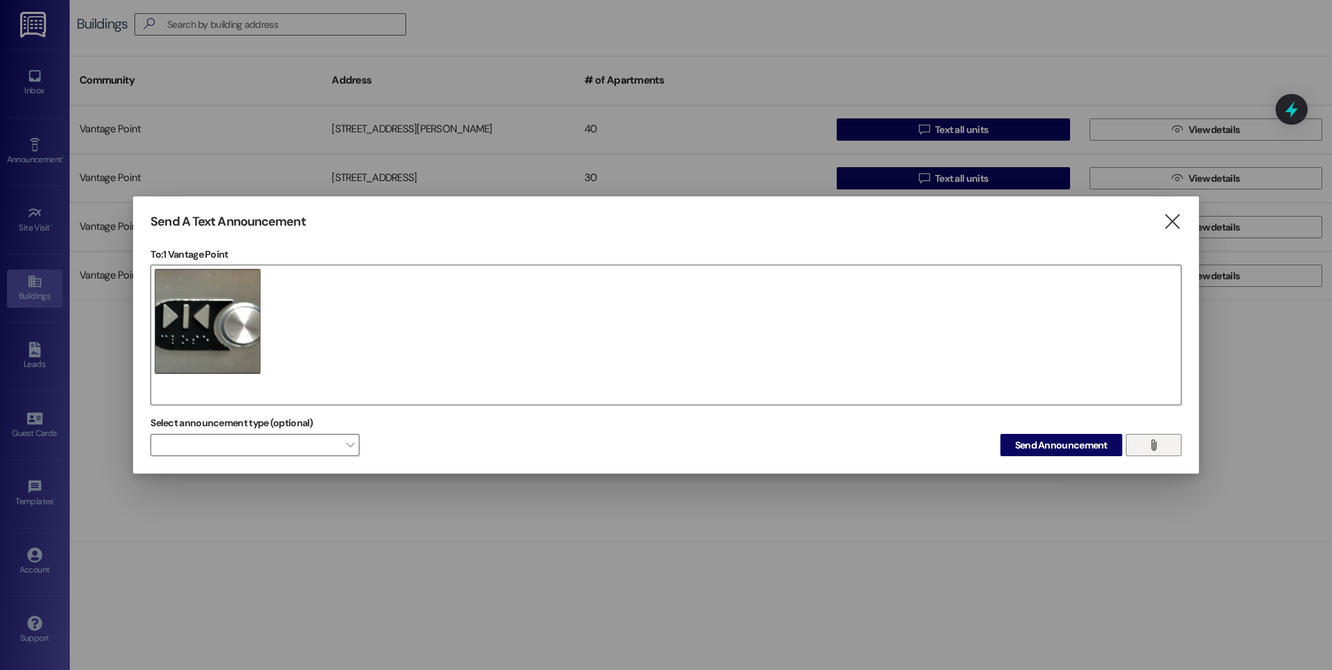
click at [164, 387] on div at bounding box center [665, 335] width 1031 height 141
click at [307, 357] on div at bounding box center [665, 335] width 1031 height 141
click at [272, 357] on div at bounding box center [665, 335] width 1031 height 141
click at [1167, 221] on icon "" at bounding box center [1171, 222] width 19 height 15
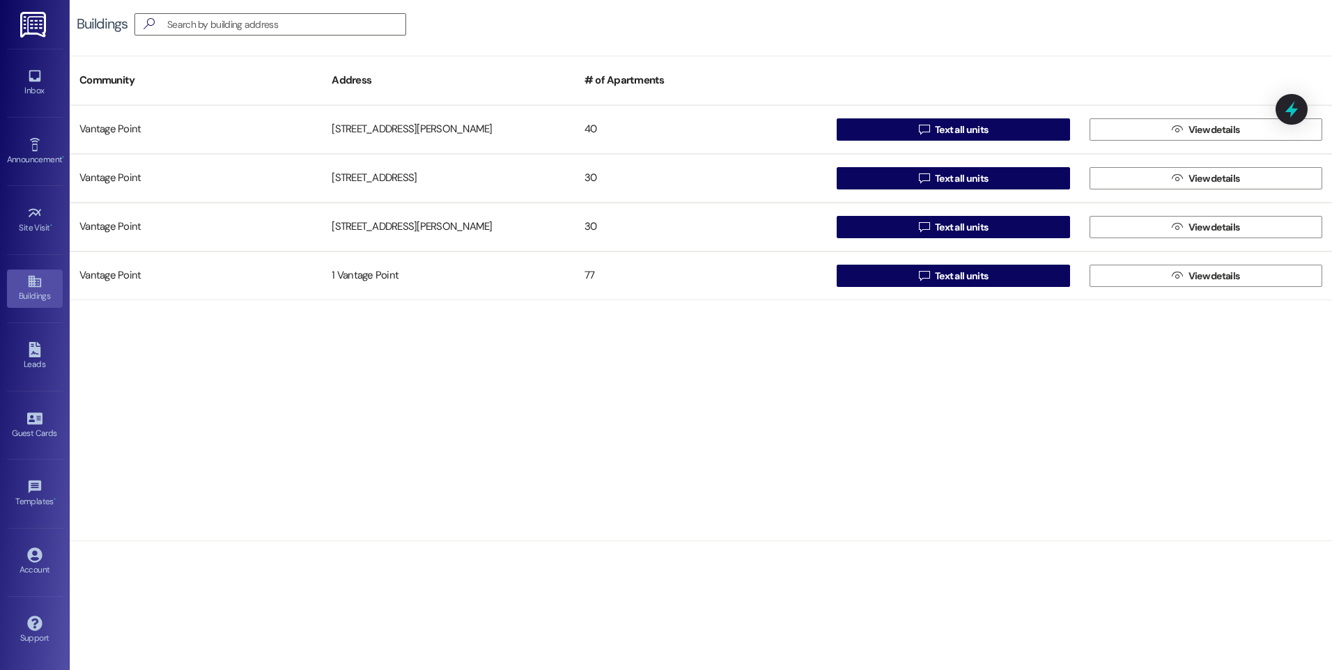
click at [517, 518] on div "Vantage Point 1 Eastridge House 40  Text all units  View details Vantage Poin…" at bounding box center [701, 322] width 1262 height 435
